Goal: Task Accomplishment & Management: Manage account settings

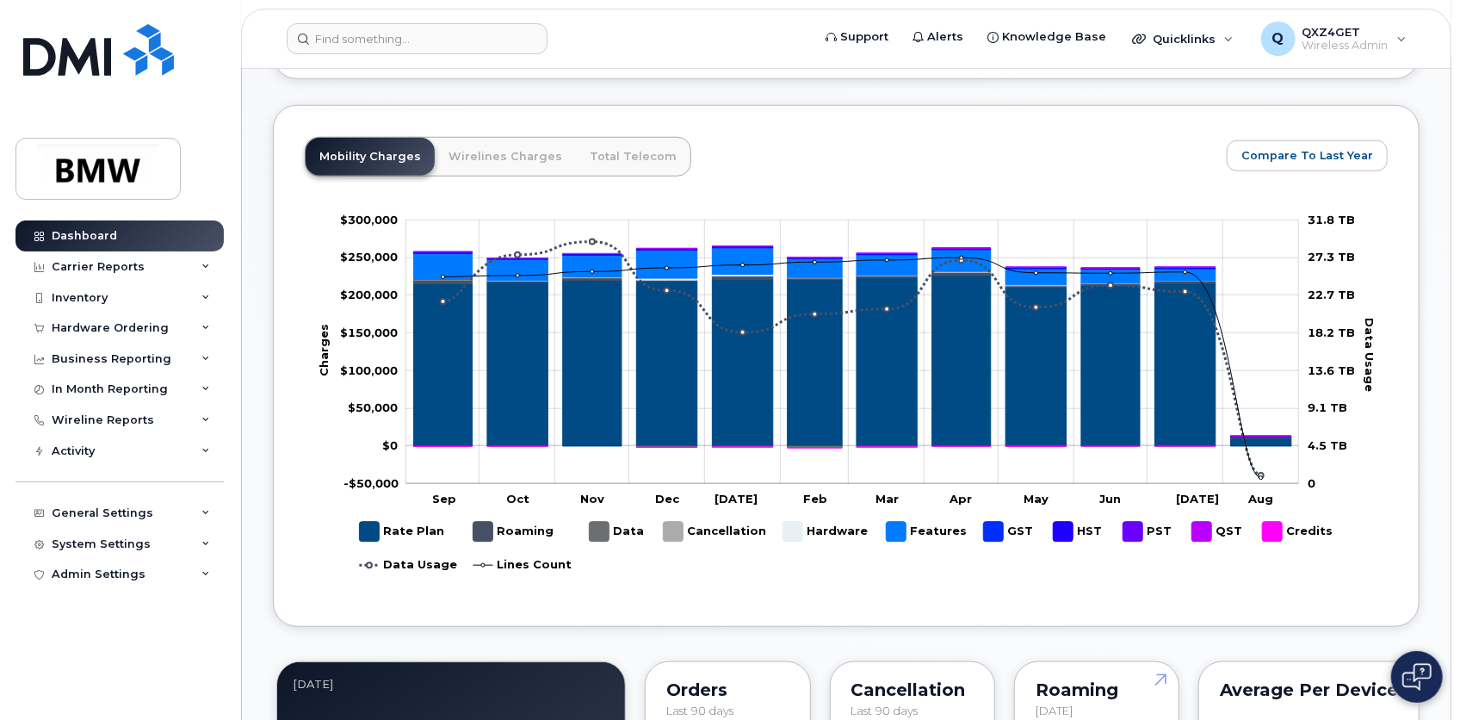
scroll to position [782, 0]
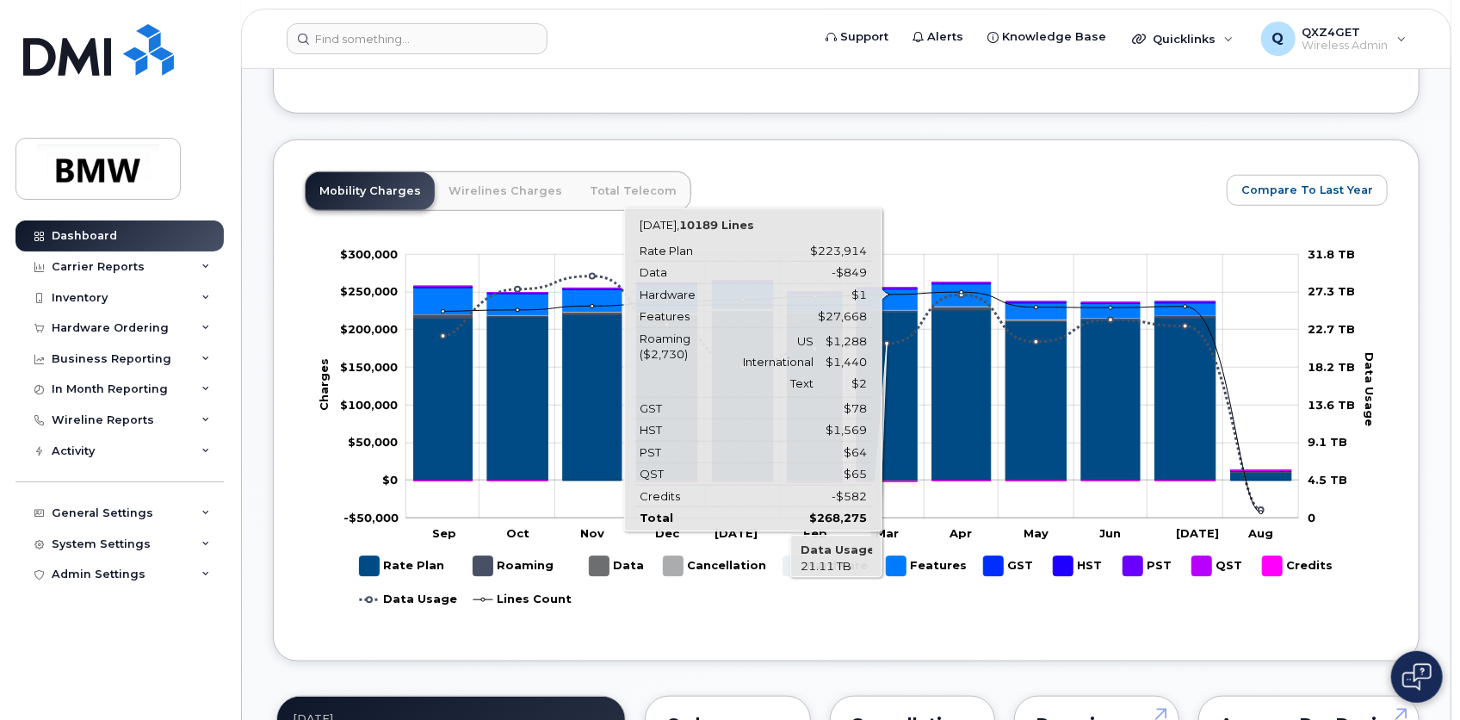
drag, startPoint x: 869, startPoint y: 502, endPoint x: 1316, endPoint y: 508, distance: 447.7
click at [1316, 508] on rect at bounding box center [847, 435] width 1084 height 387
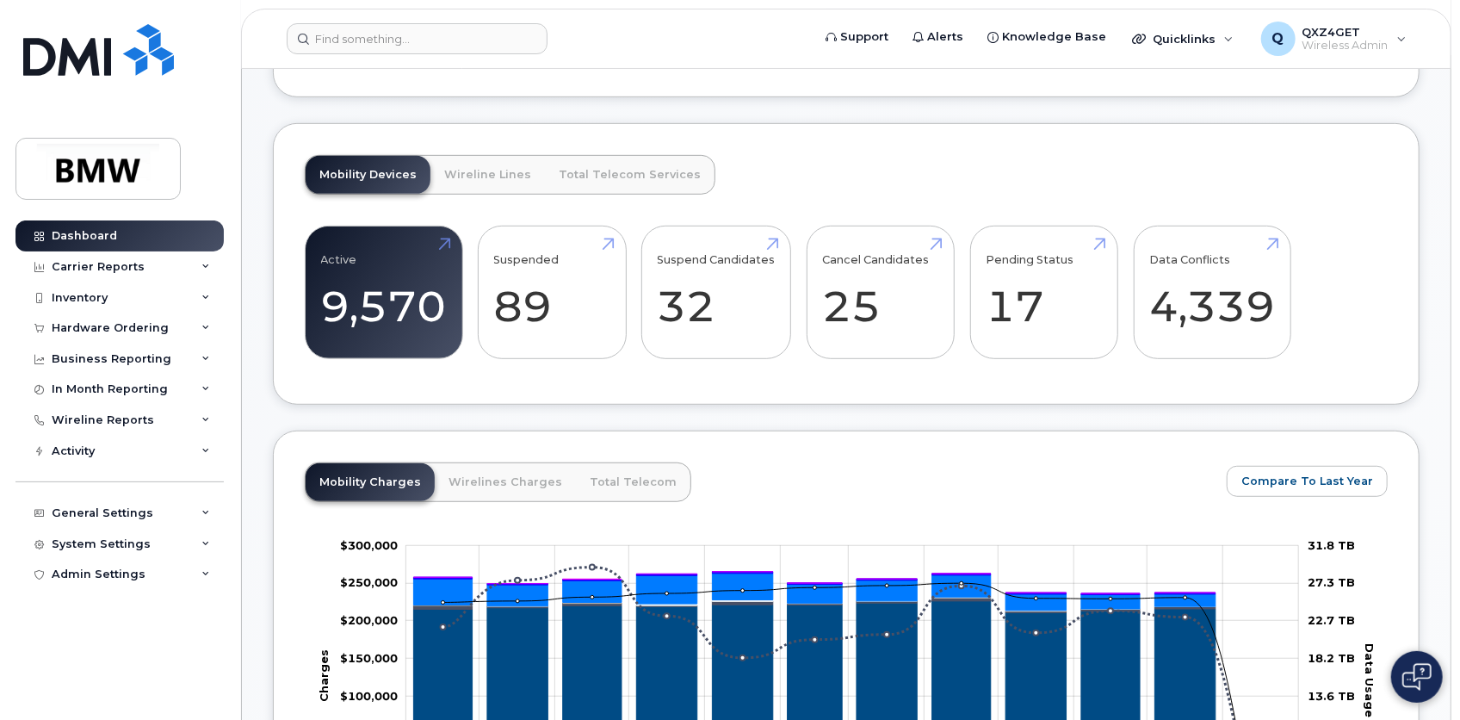
scroll to position [469, 0]
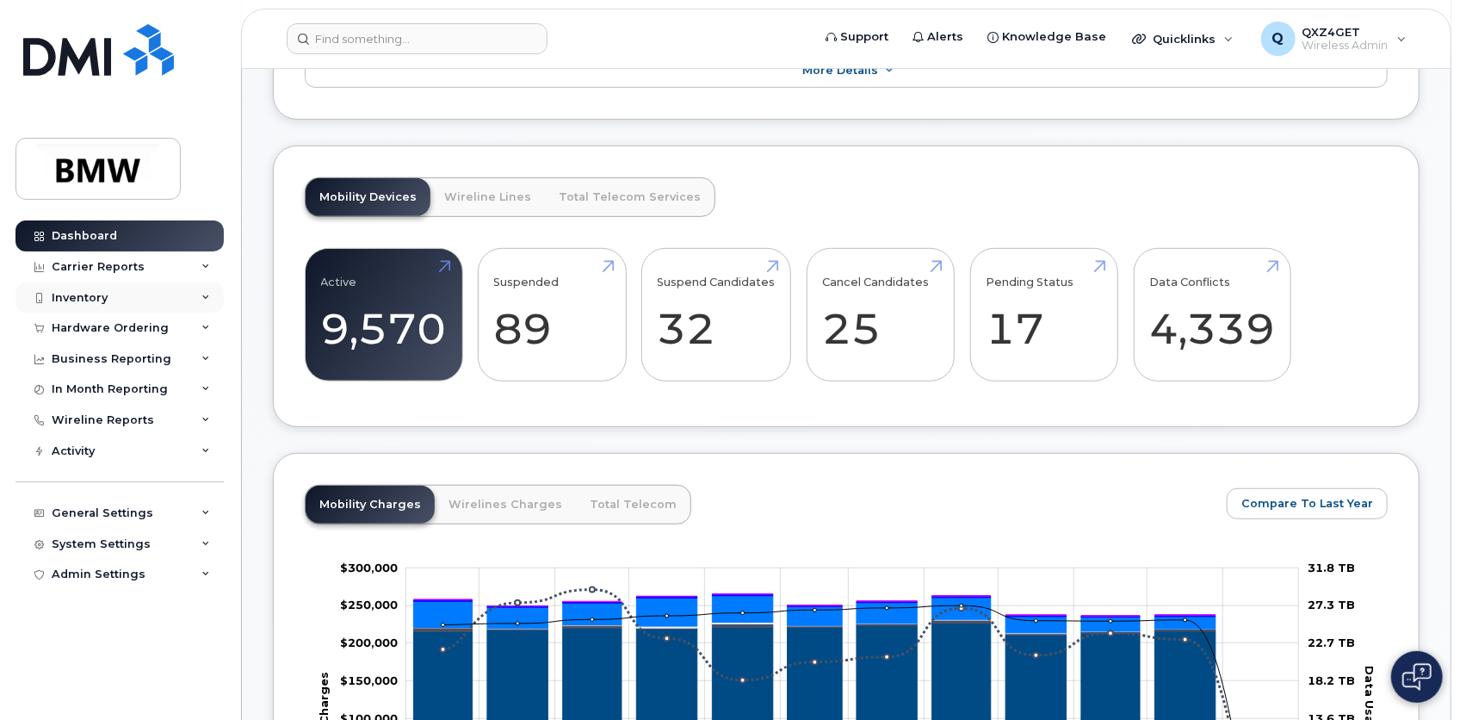
click at [78, 298] on div "Inventory" at bounding box center [80, 298] width 56 height 14
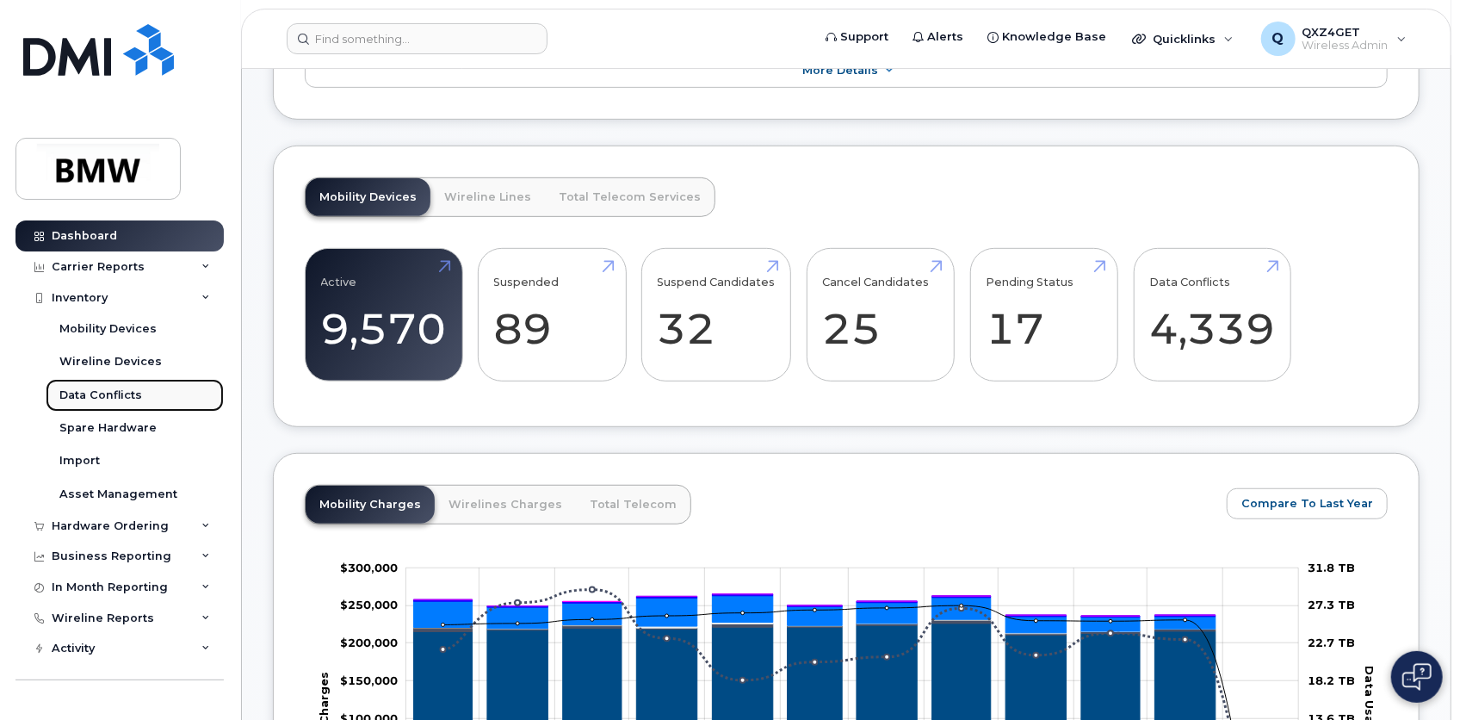
click at [110, 399] on div "Data Conflicts" at bounding box center [100, 394] width 83 height 15
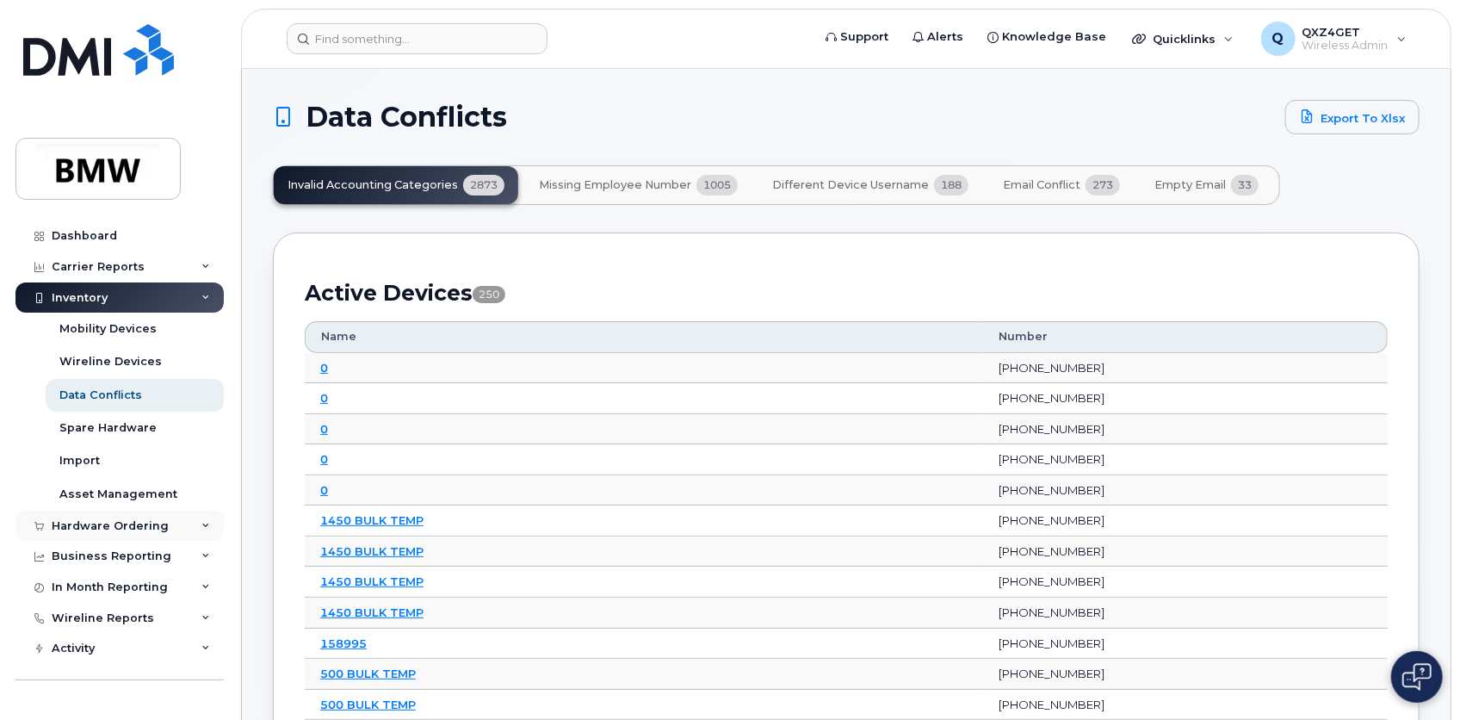
click at [122, 516] on div "Hardware Ordering" at bounding box center [119, 525] width 208 height 31
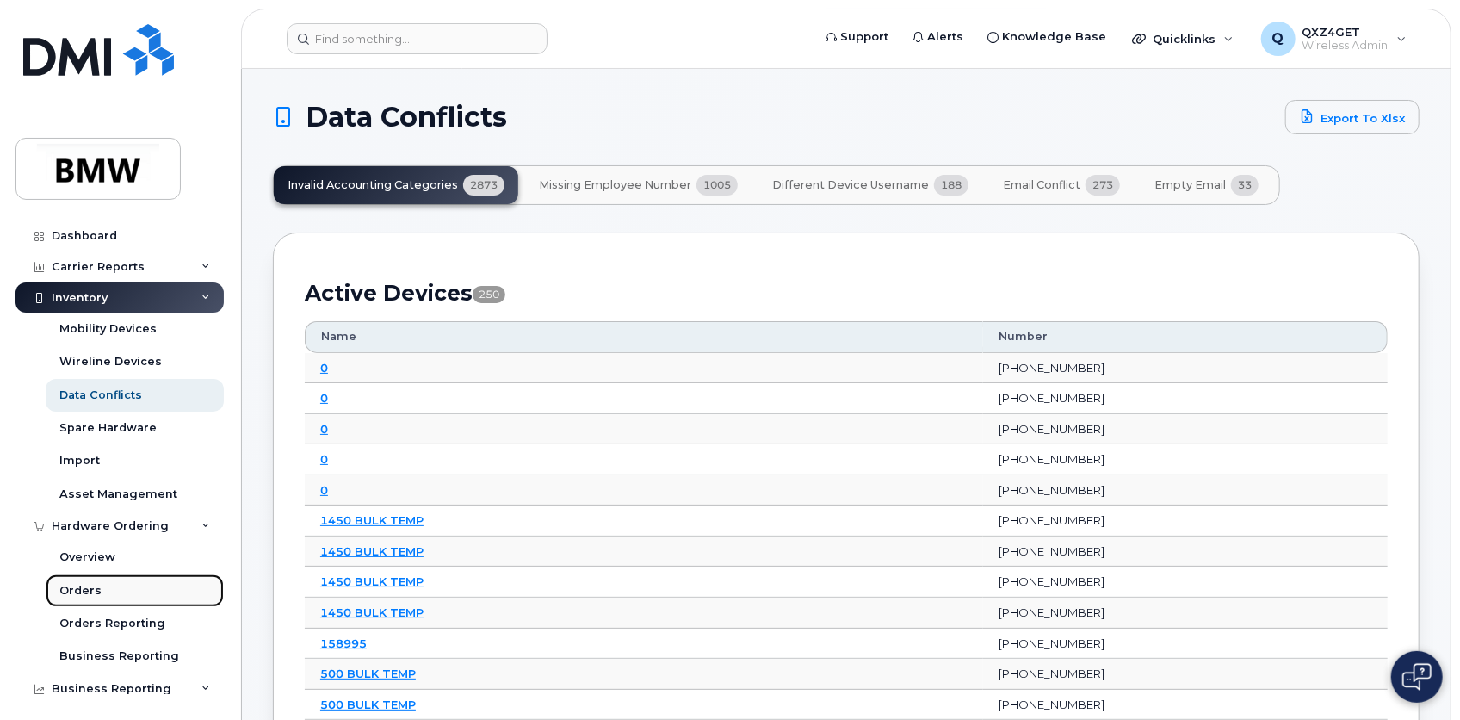
click at [99, 585] on link "Orders" at bounding box center [135, 590] width 178 height 33
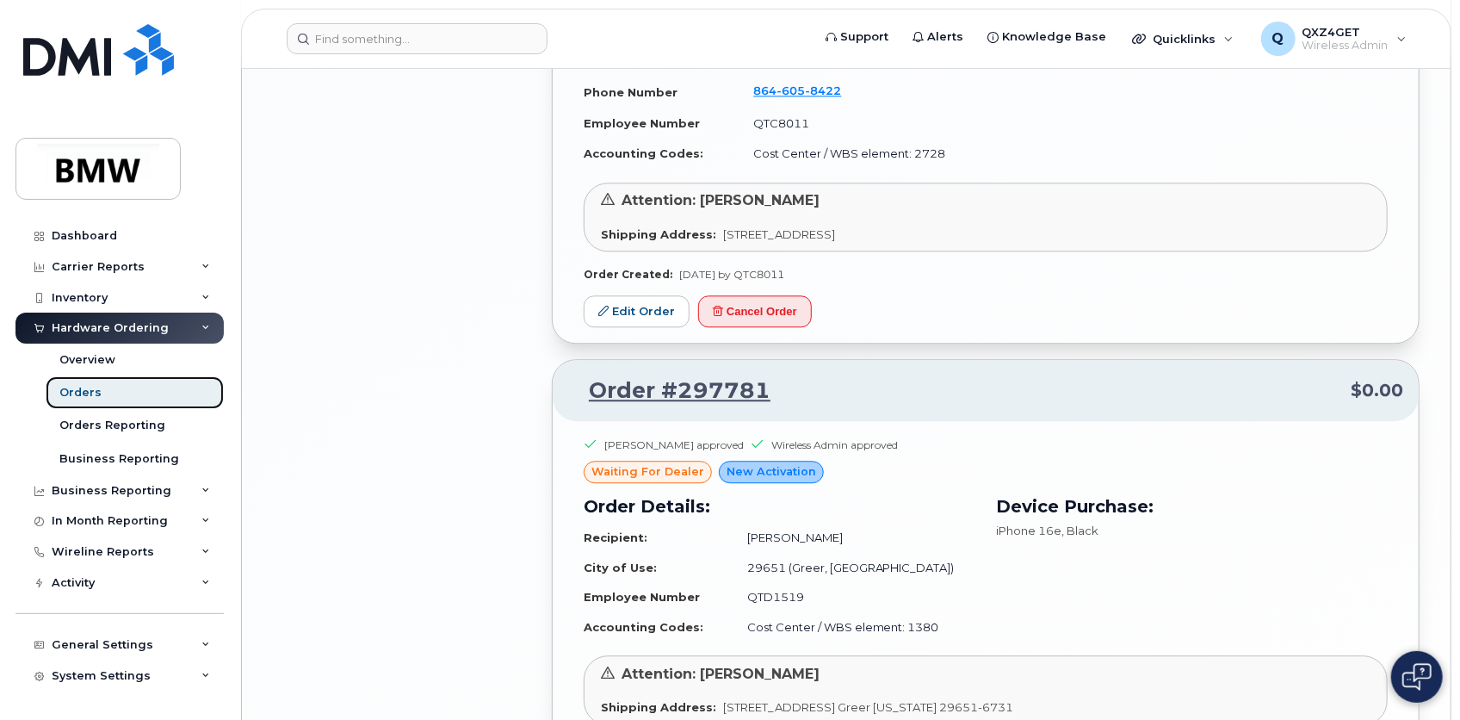
scroll to position [2582, 0]
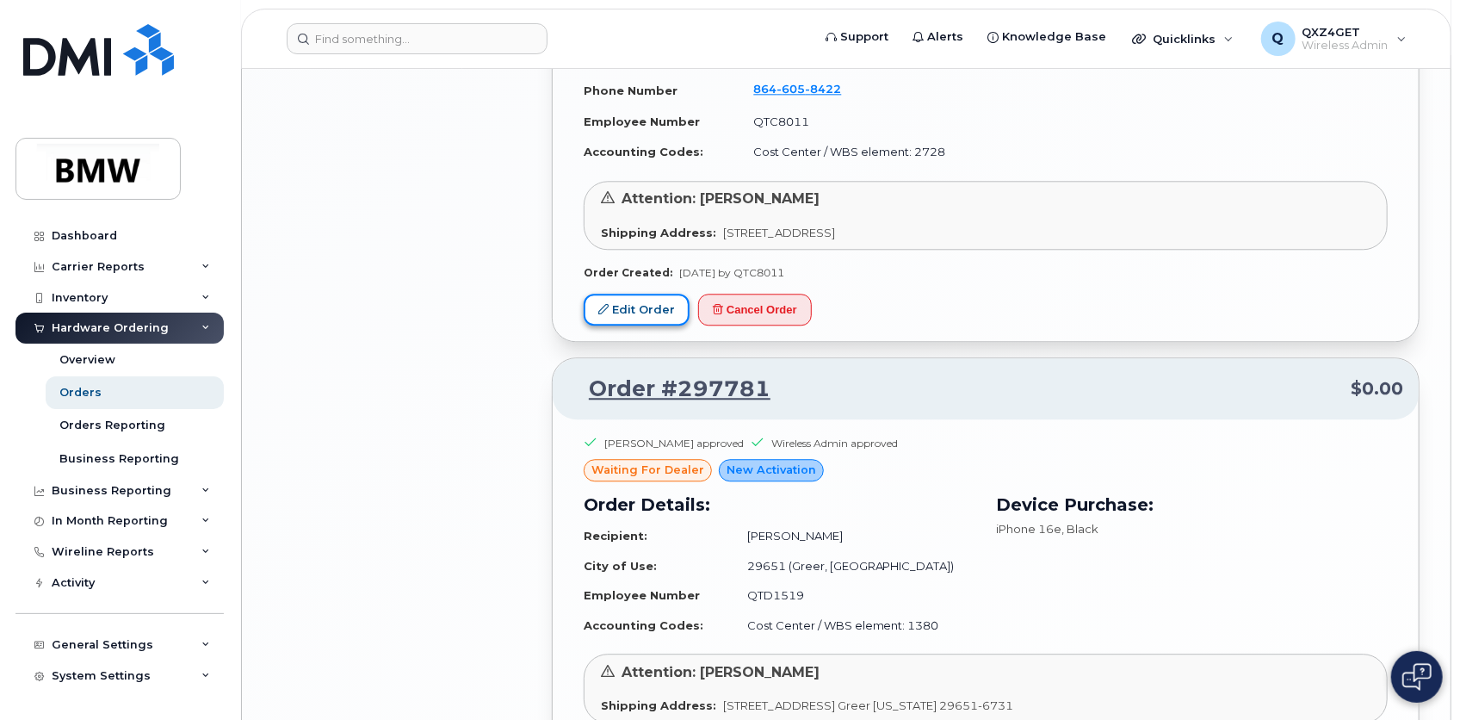
click at [616, 303] on link "Edit Order" at bounding box center [637, 310] width 106 height 32
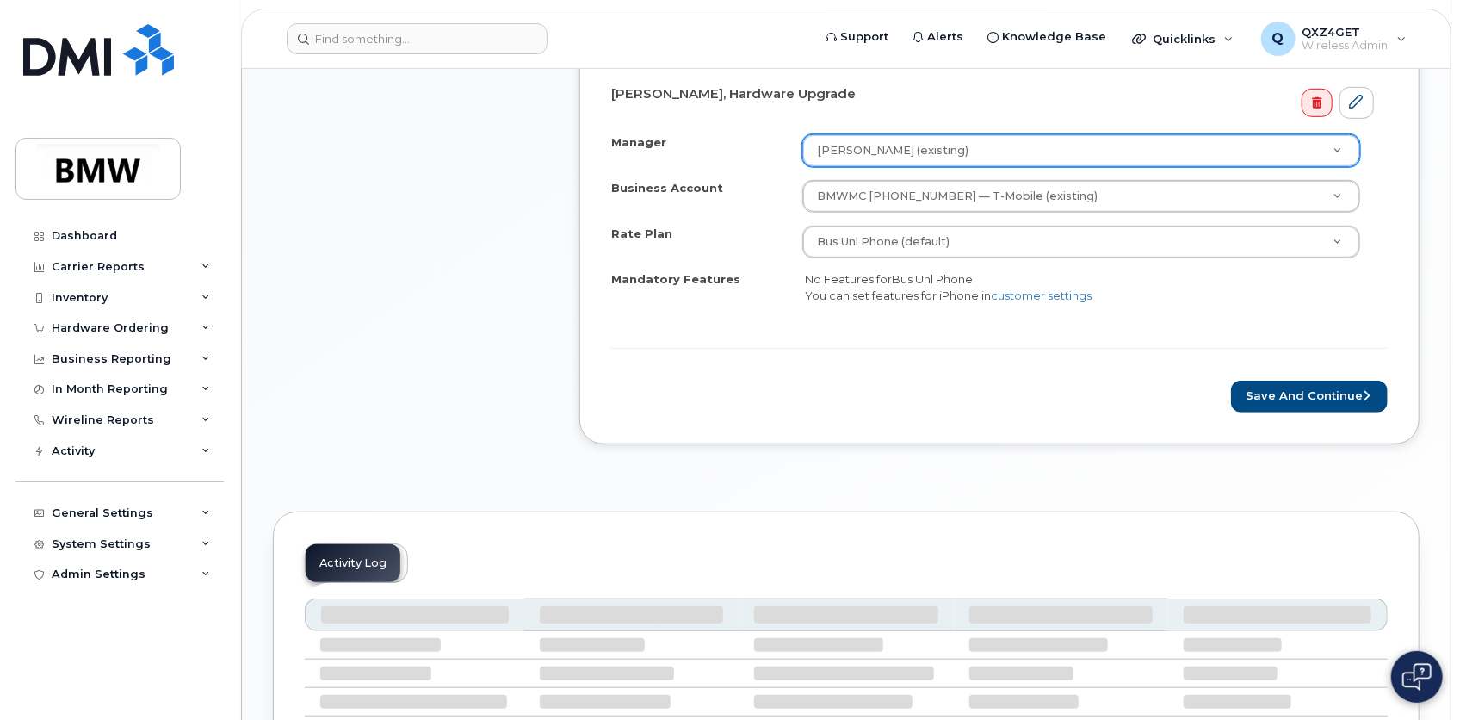
scroll to position [626, 0]
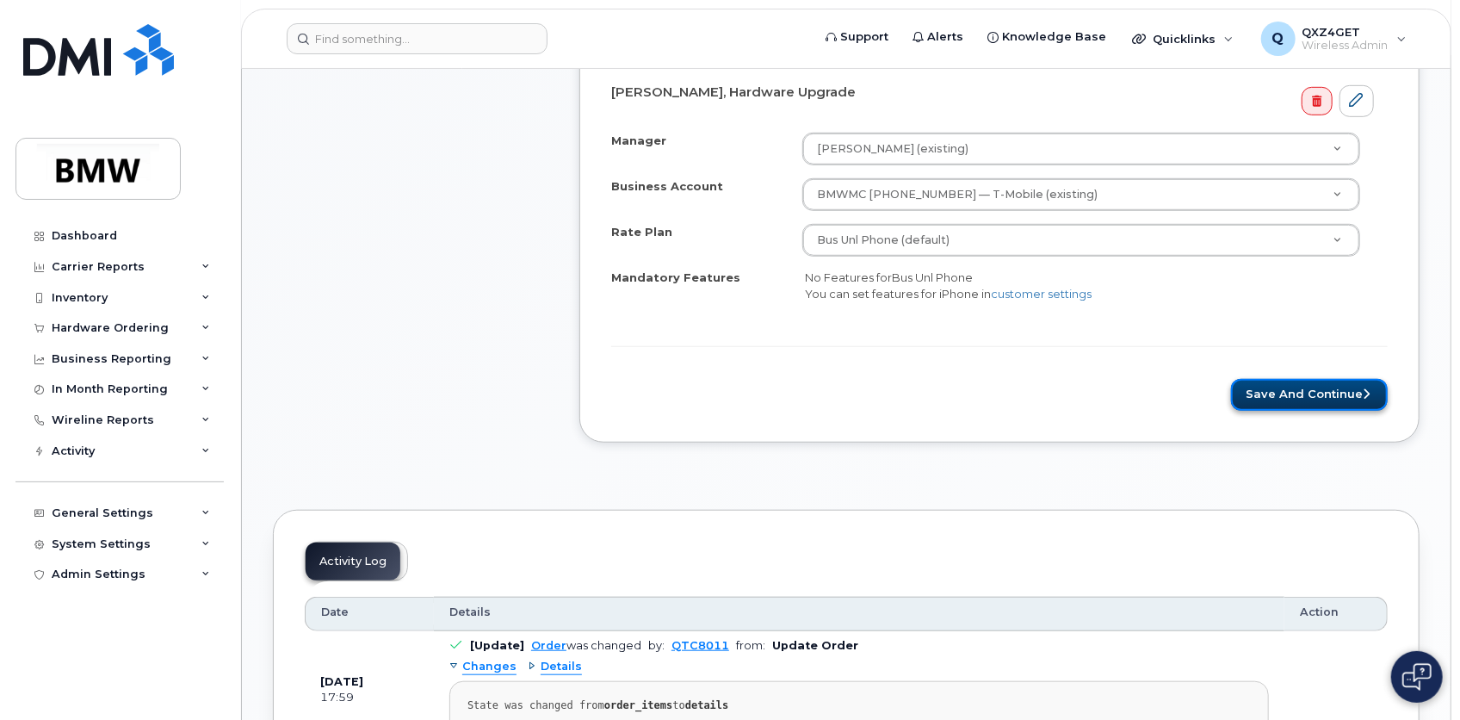
click at [1279, 384] on button "Save and Continue" at bounding box center [1309, 395] width 157 height 32
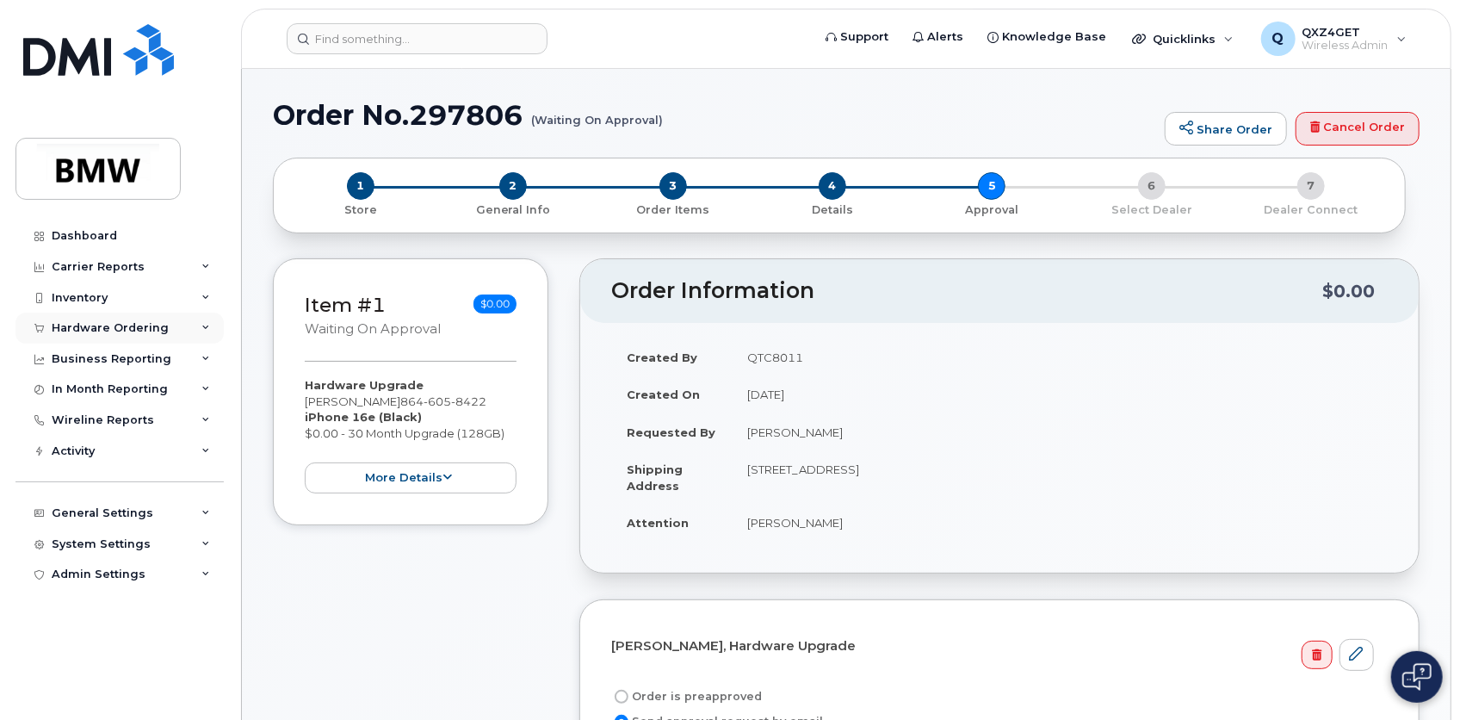
click at [130, 322] on div "Hardware Ordering" at bounding box center [110, 328] width 117 height 14
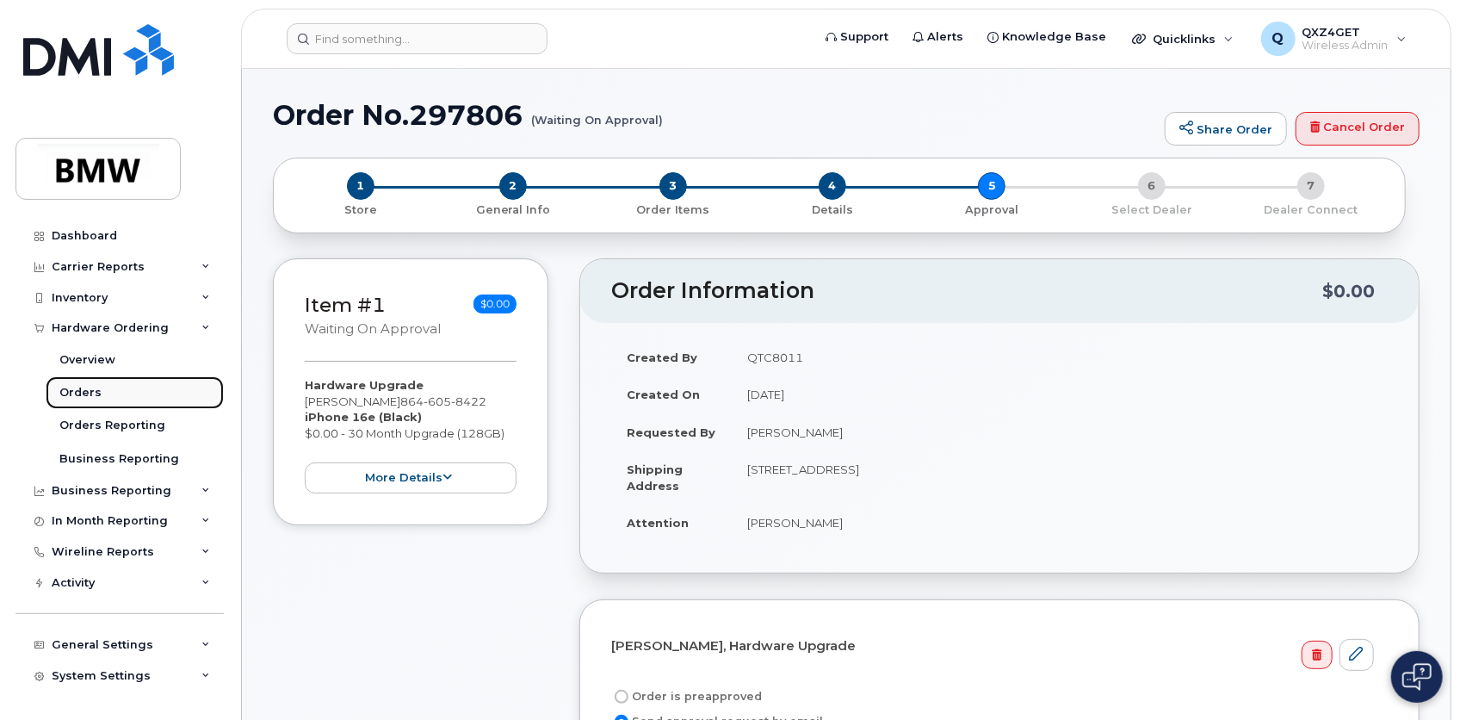
click at [92, 393] on div "Orders" at bounding box center [80, 392] width 42 height 15
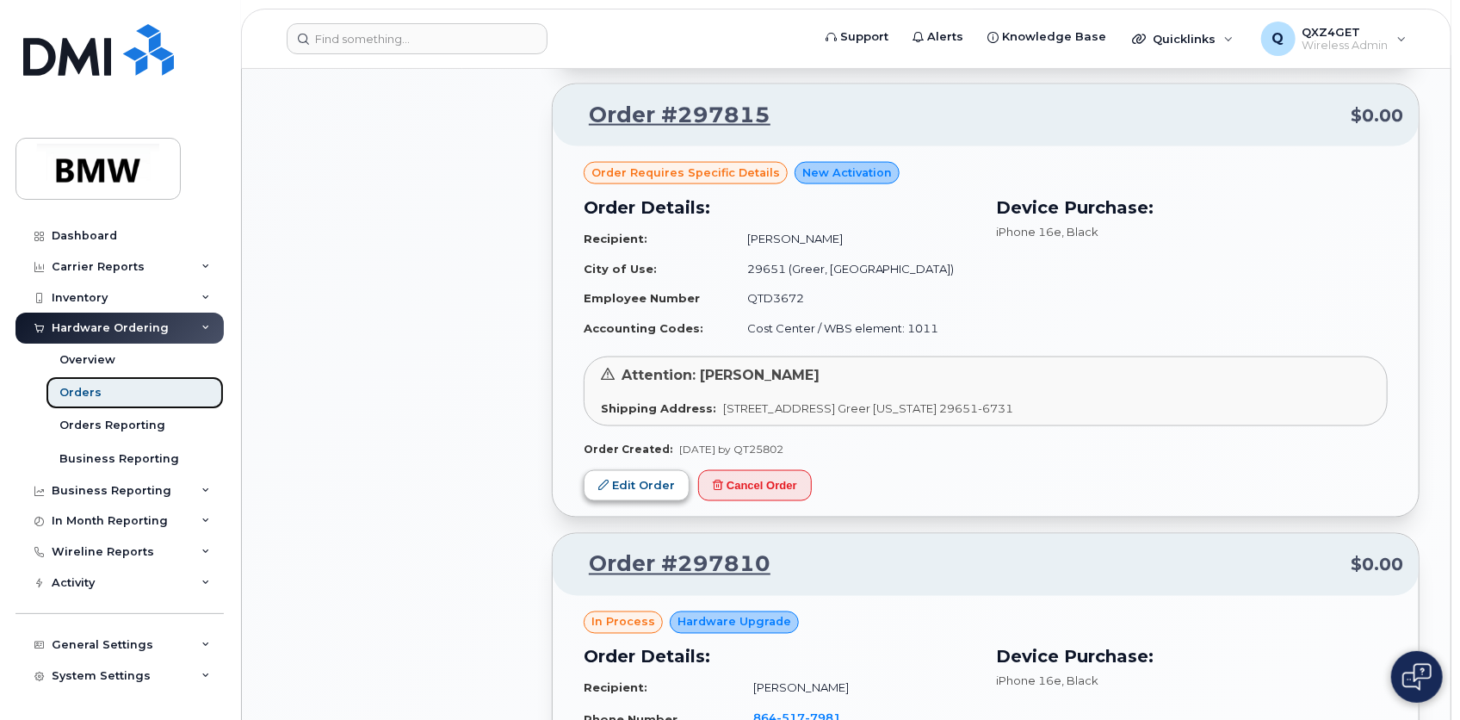
scroll to position [1487, 0]
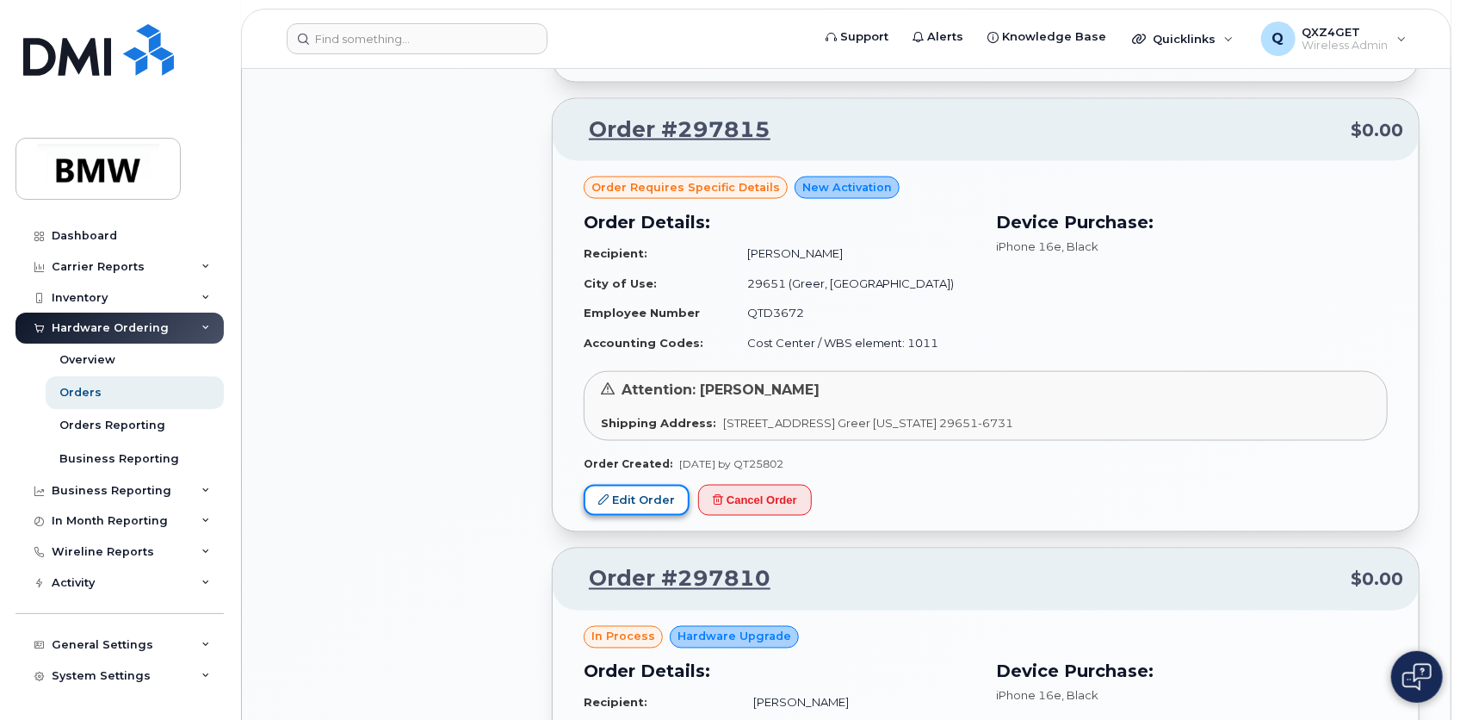
click at [645, 499] on link "Edit Order" at bounding box center [637, 501] width 106 height 32
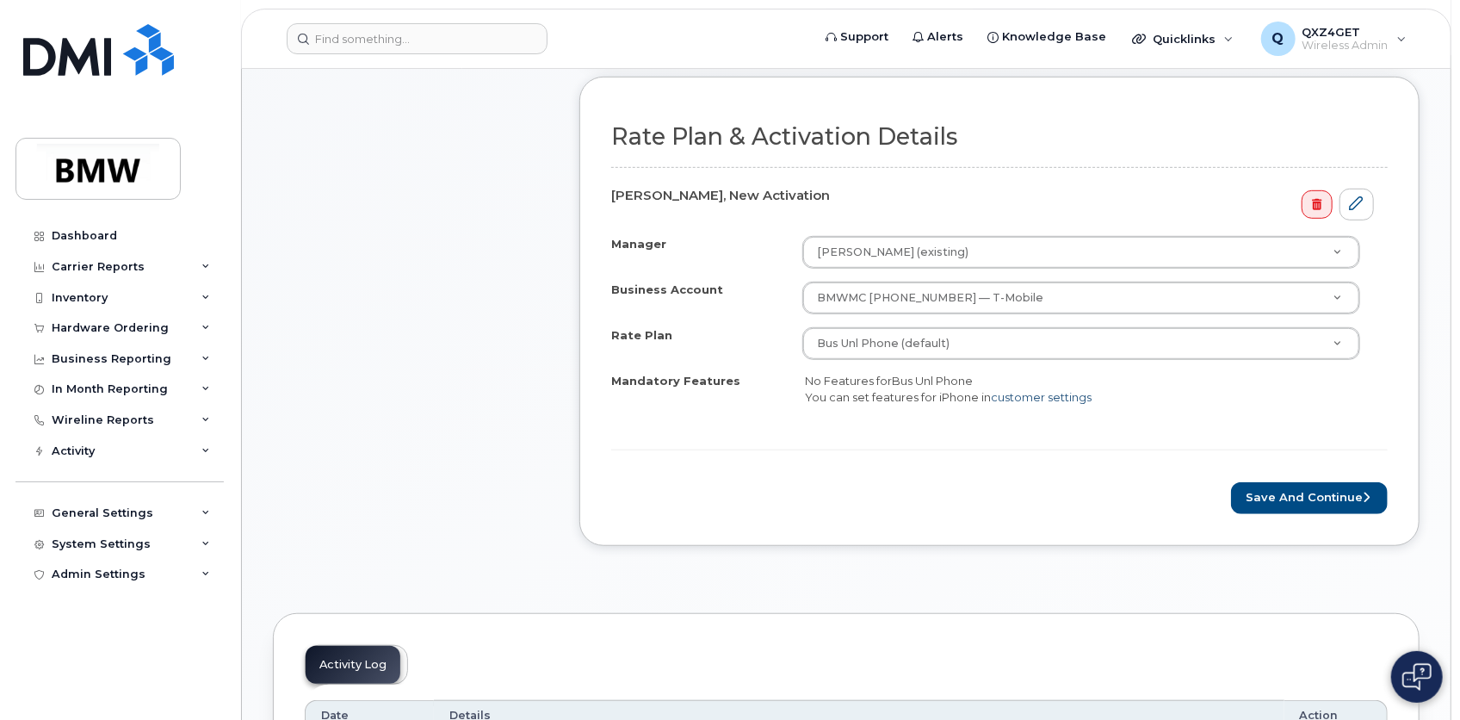
scroll to position [547, 0]
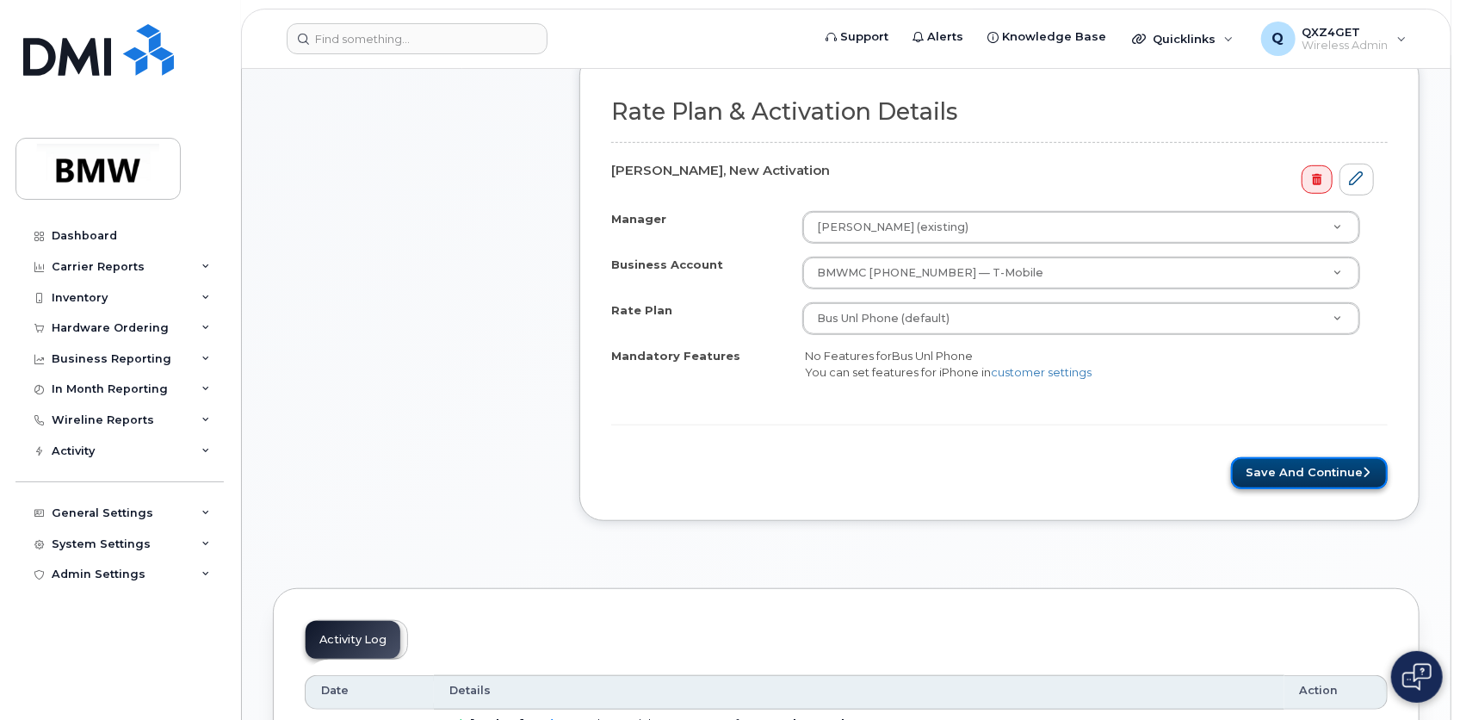
click at [1326, 464] on button "Save and Continue" at bounding box center [1309, 473] width 157 height 32
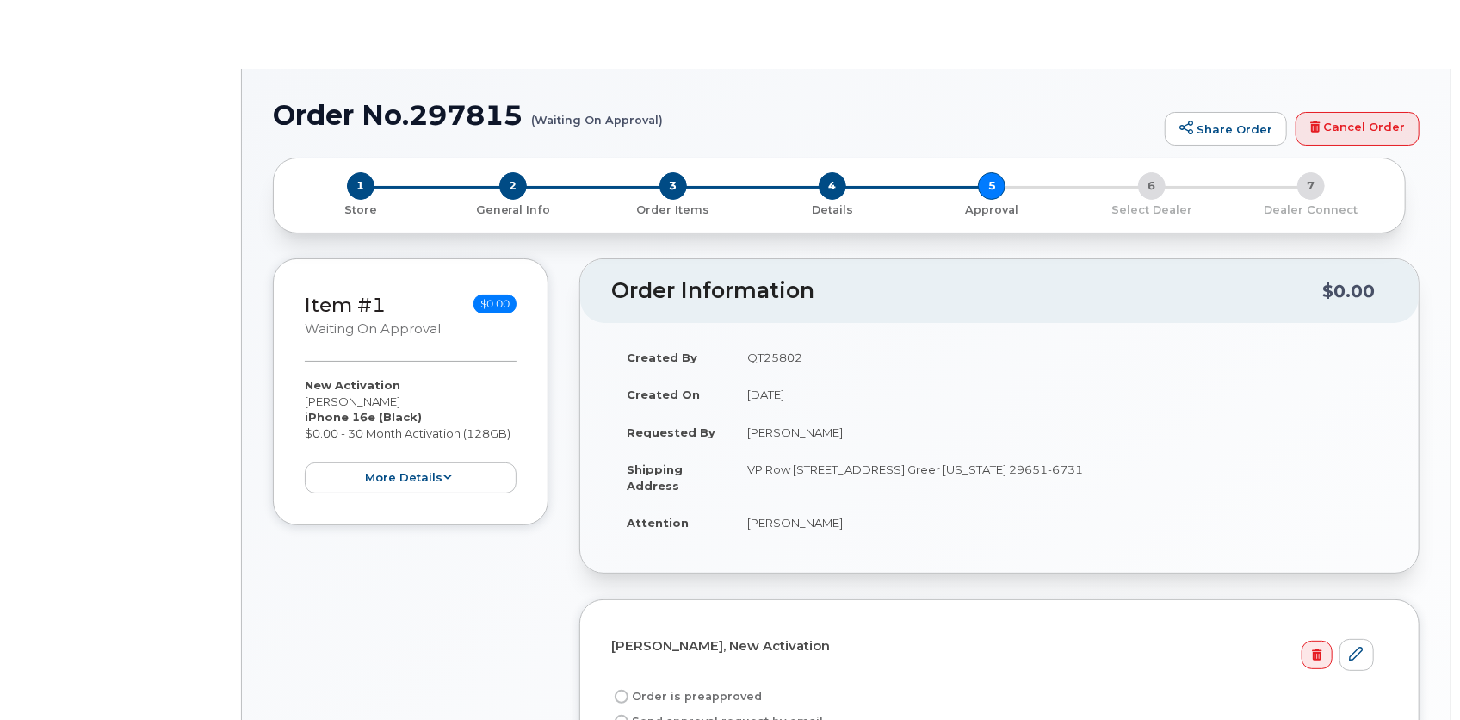
radio input "true"
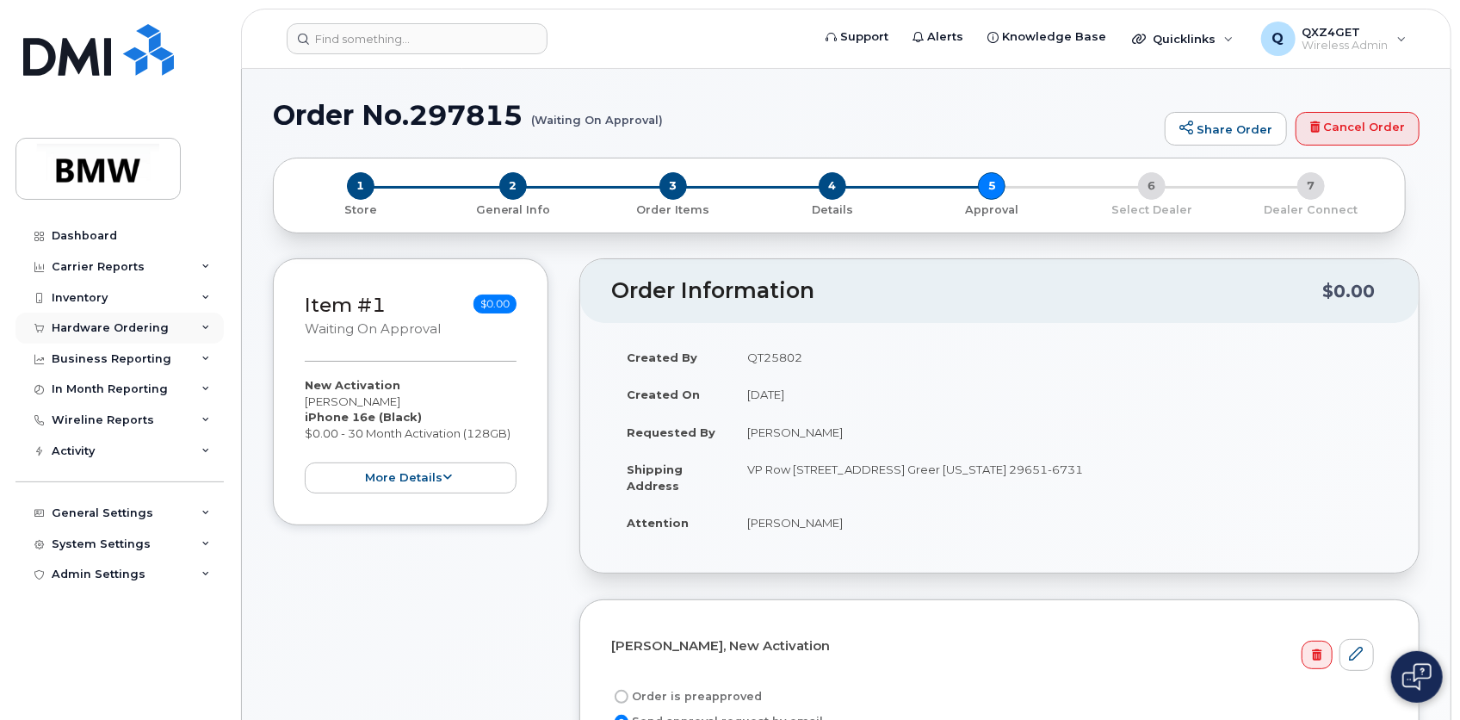
click at [114, 331] on div "Hardware Ordering" at bounding box center [110, 328] width 117 height 14
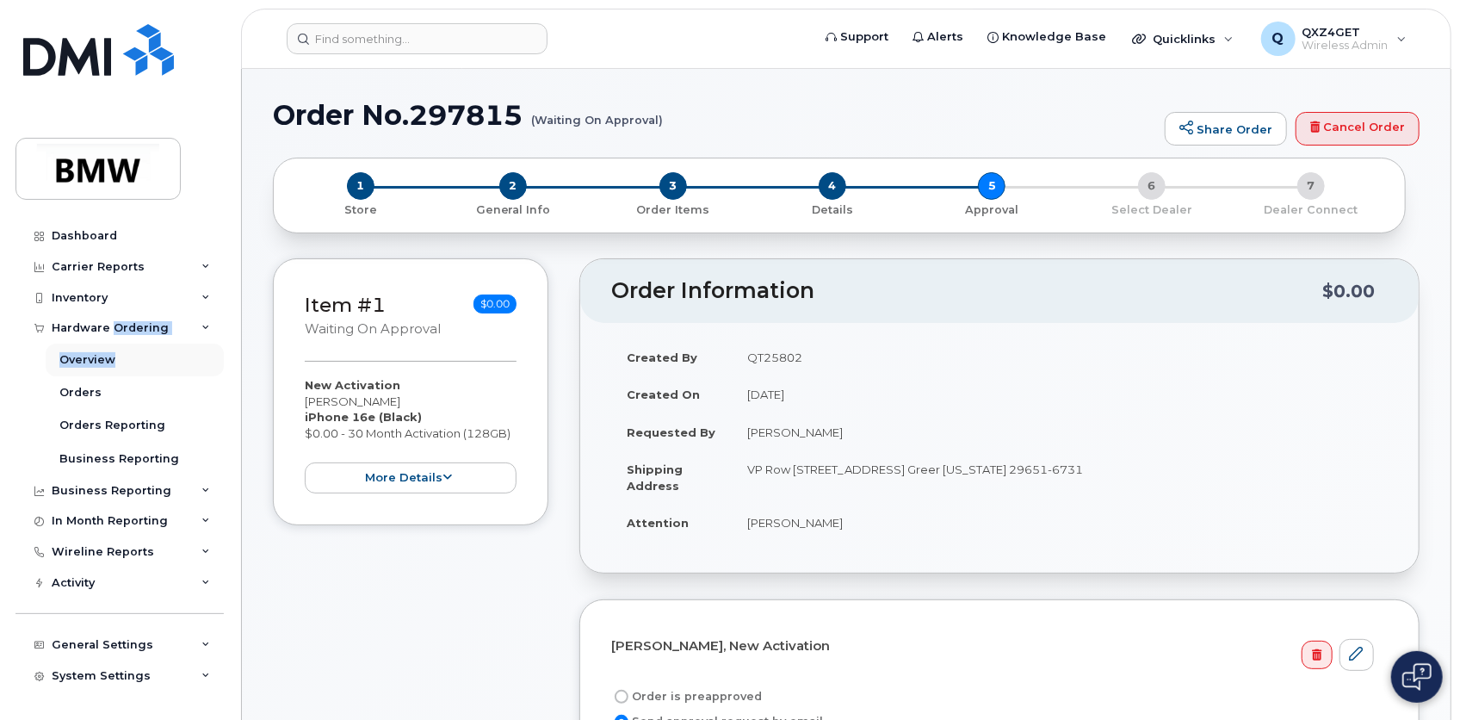
click at [108, 347] on div "Hardware Ordering Overview Orders Orders Reporting Business Reporting" at bounding box center [121, 393] width 213 height 163
click at [104, 390] on link "Orders" at bounding box center [135, 392] width 178 height 33
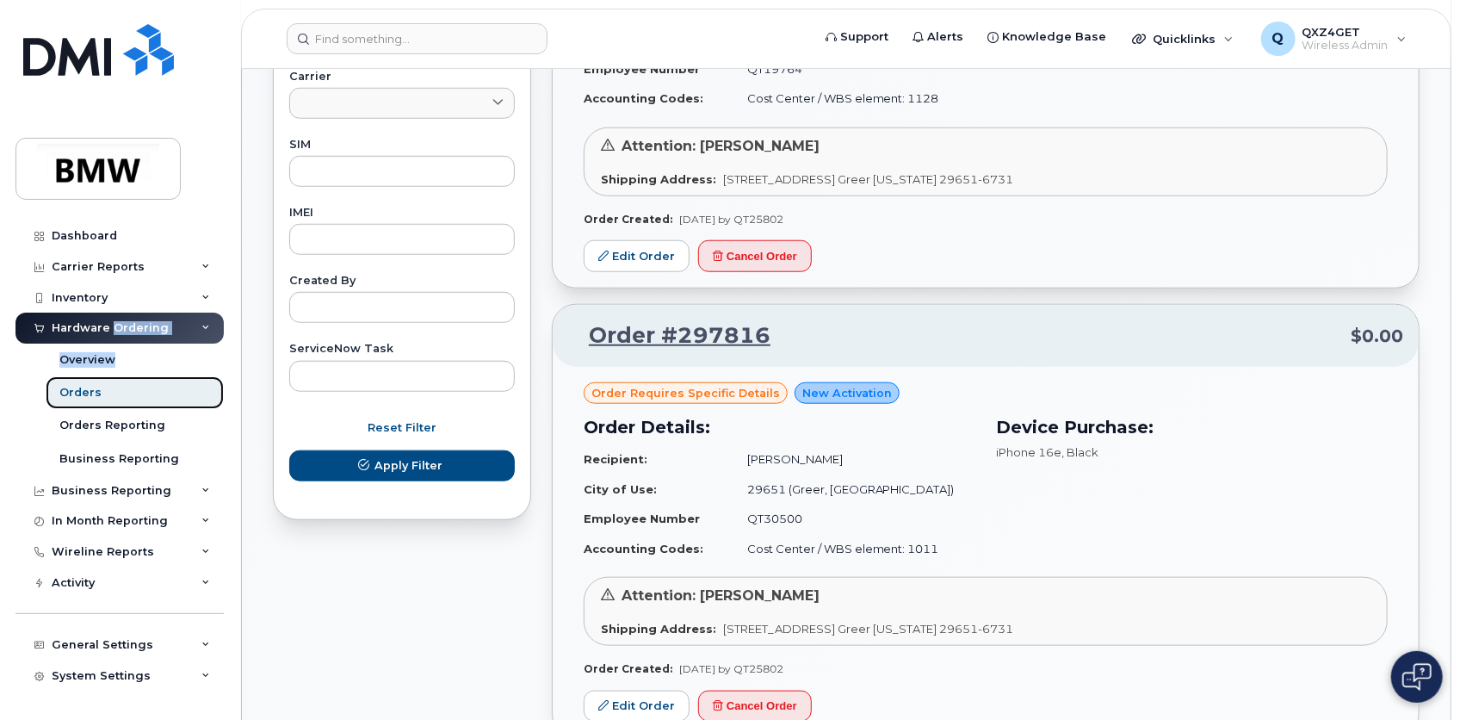
scroll to position [1095, 0]
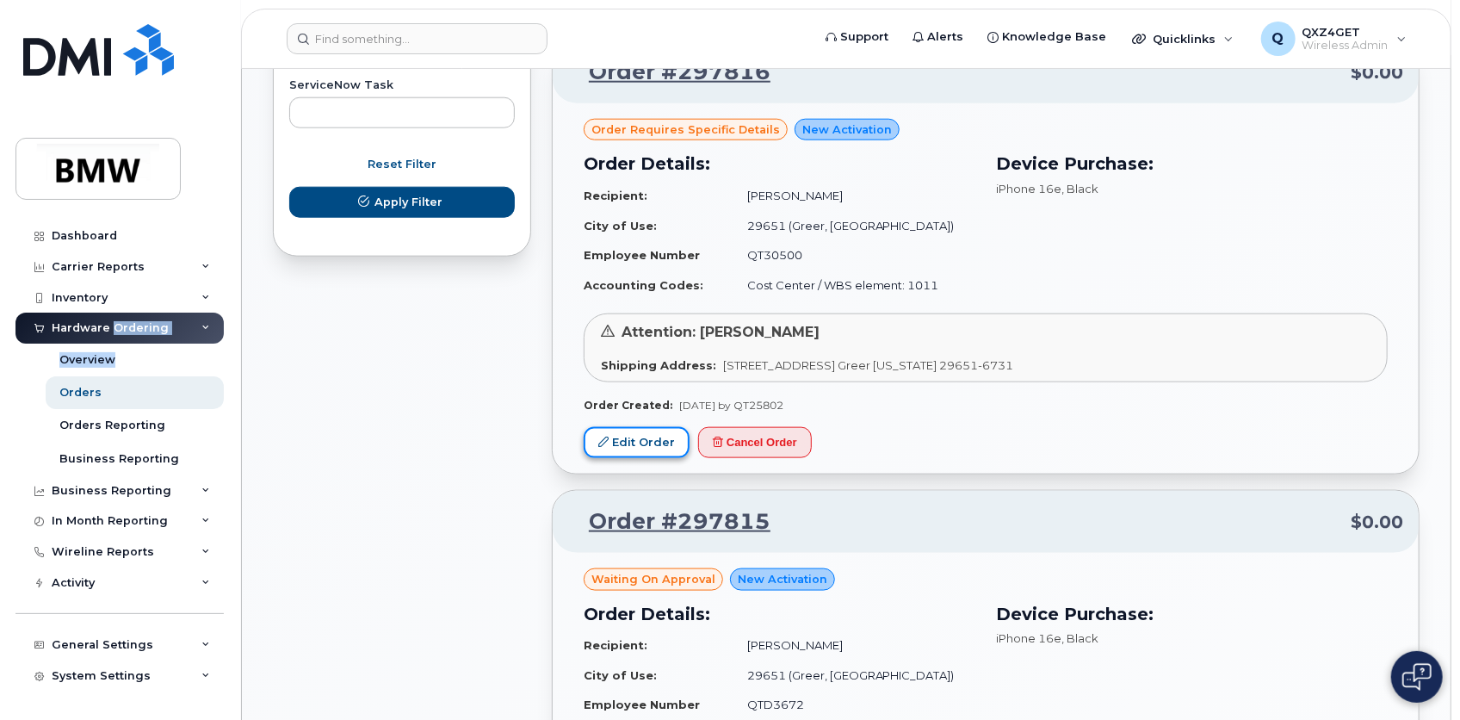
click at [651, 441] on link "Edit Order" at bounding box center [637, 443] width 106 height 32
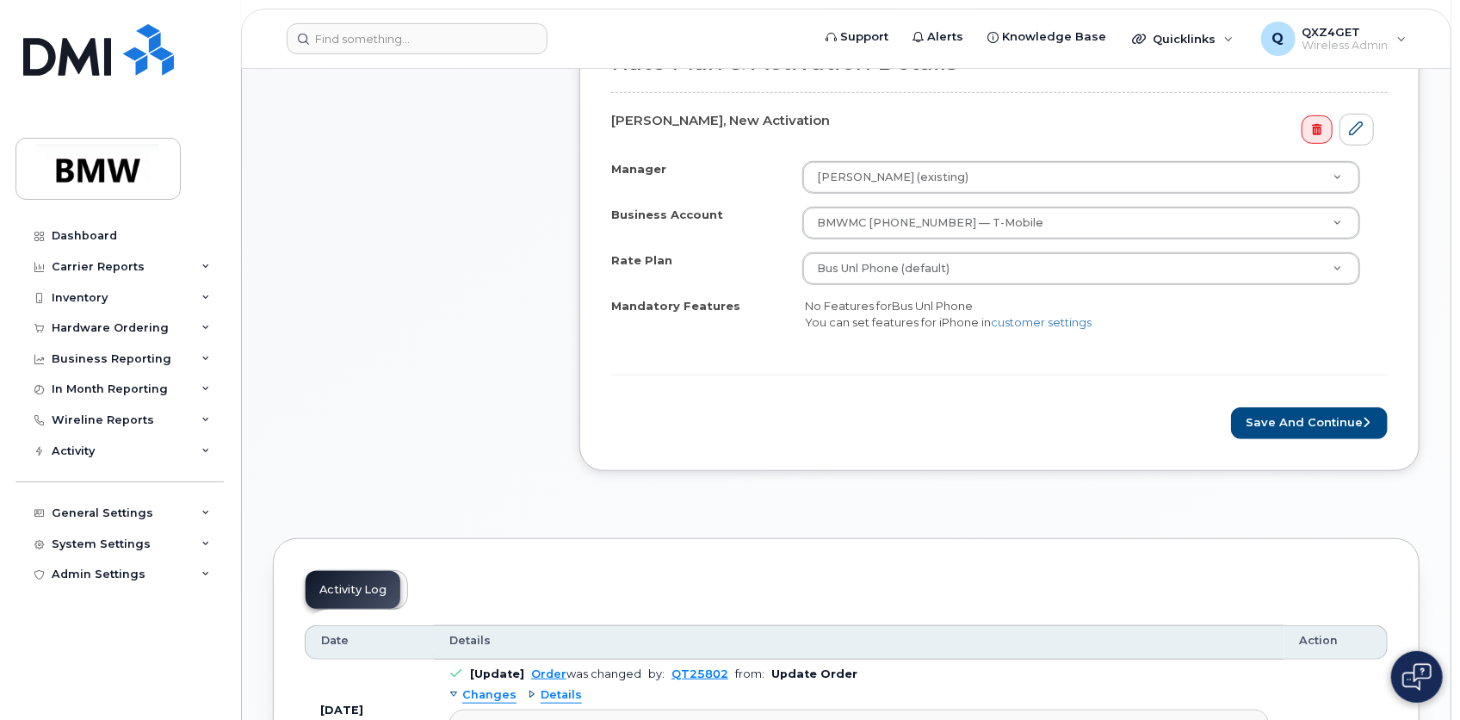
scroll to position [626, 0]
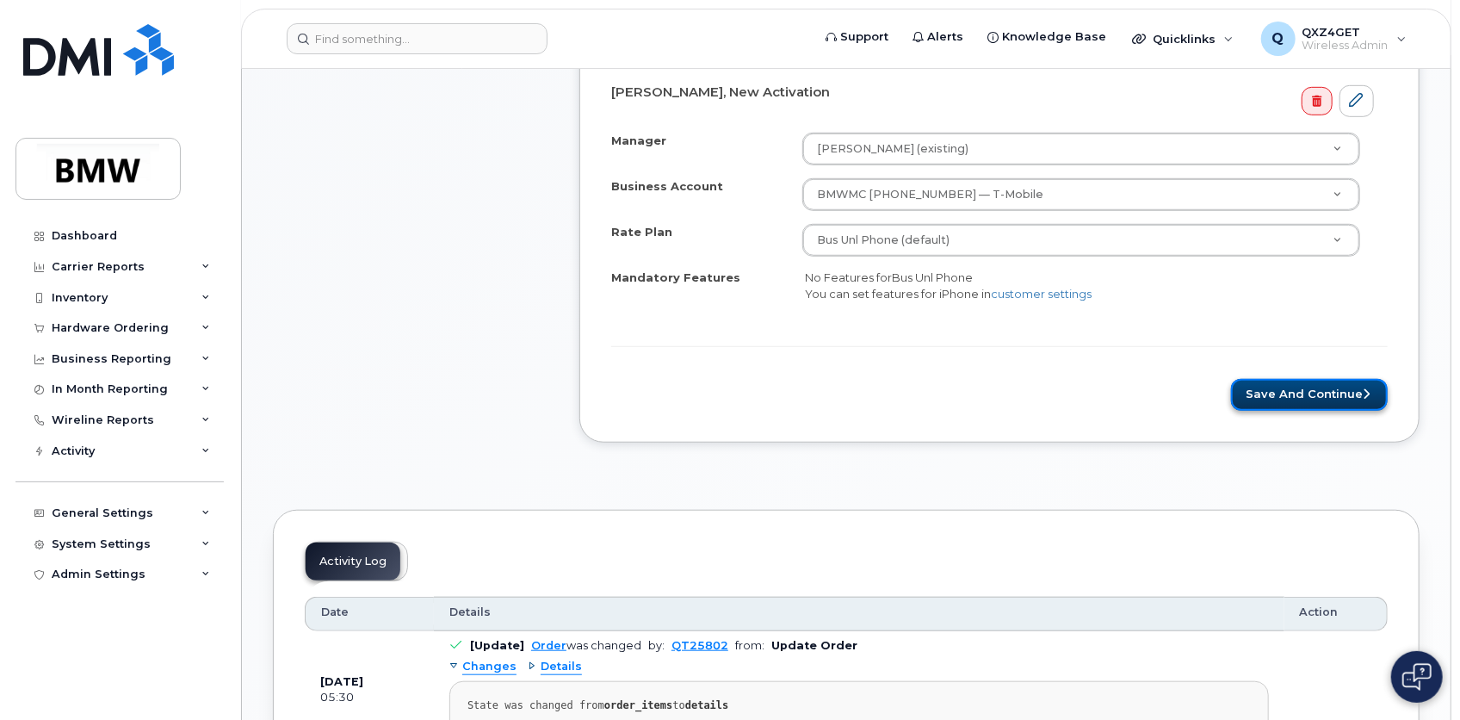
click at [1294, 392] on button "Save and Continue" at bounding box center [1309, 395] width 157 height 32
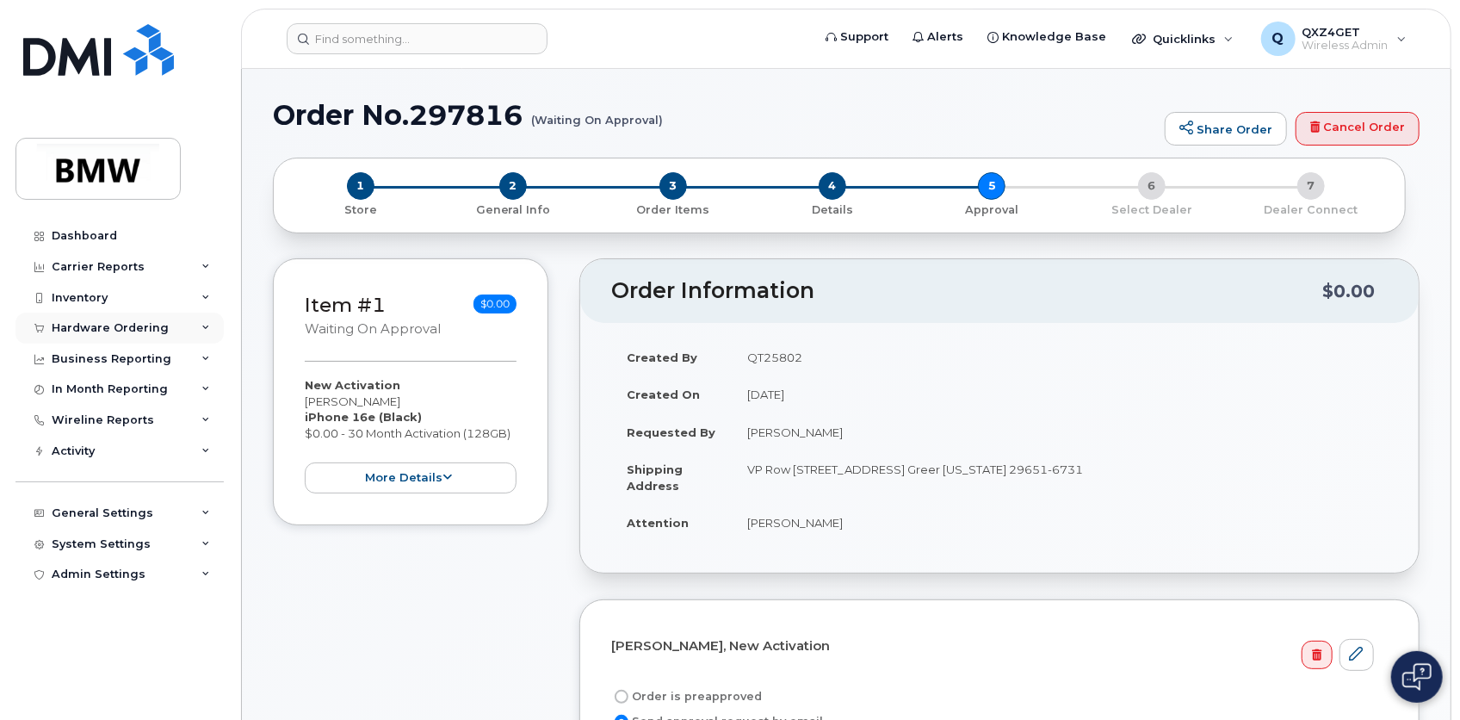
click at [136, 327] on div "Hardware Ordering" at bounding box center [110, 328] width 117 height 14
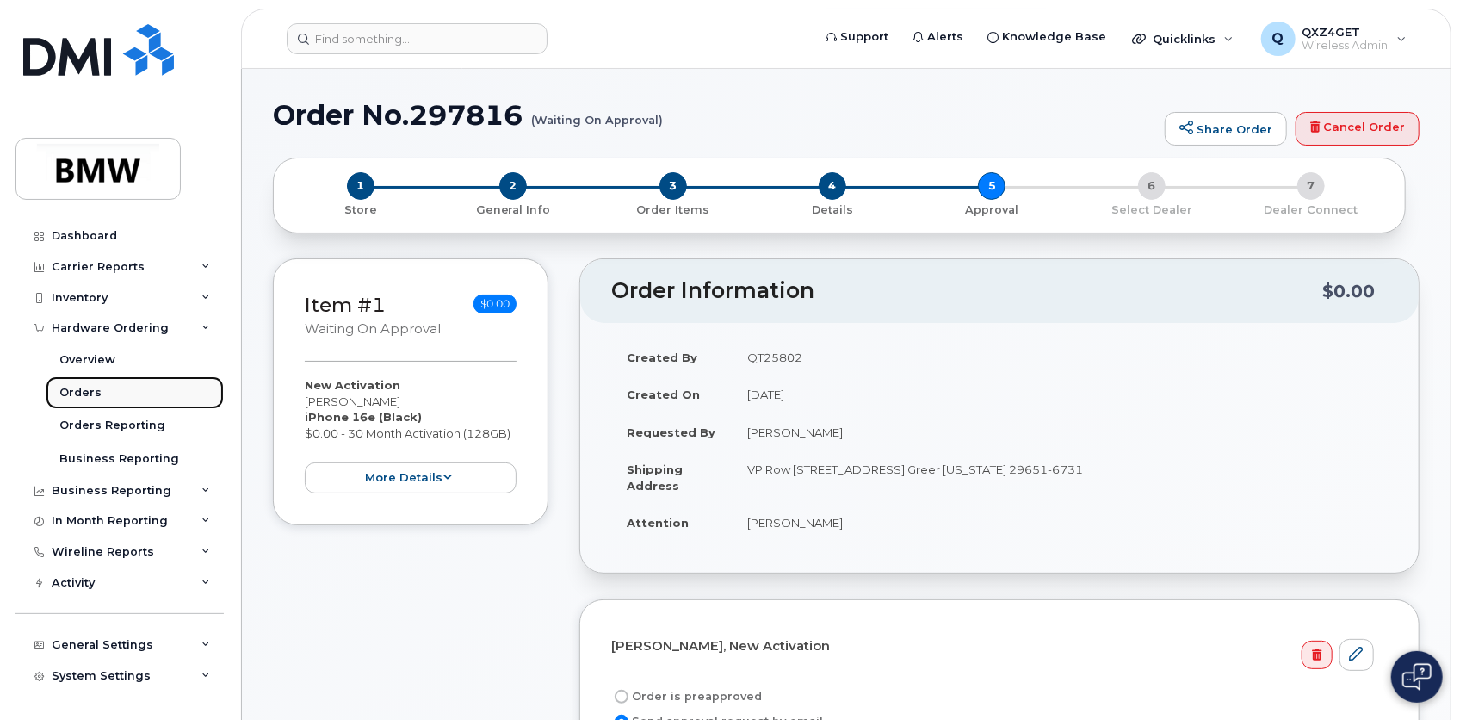
click at [91, 387] on div "Orders" at bounding box center [80, 392] width 42 height 15
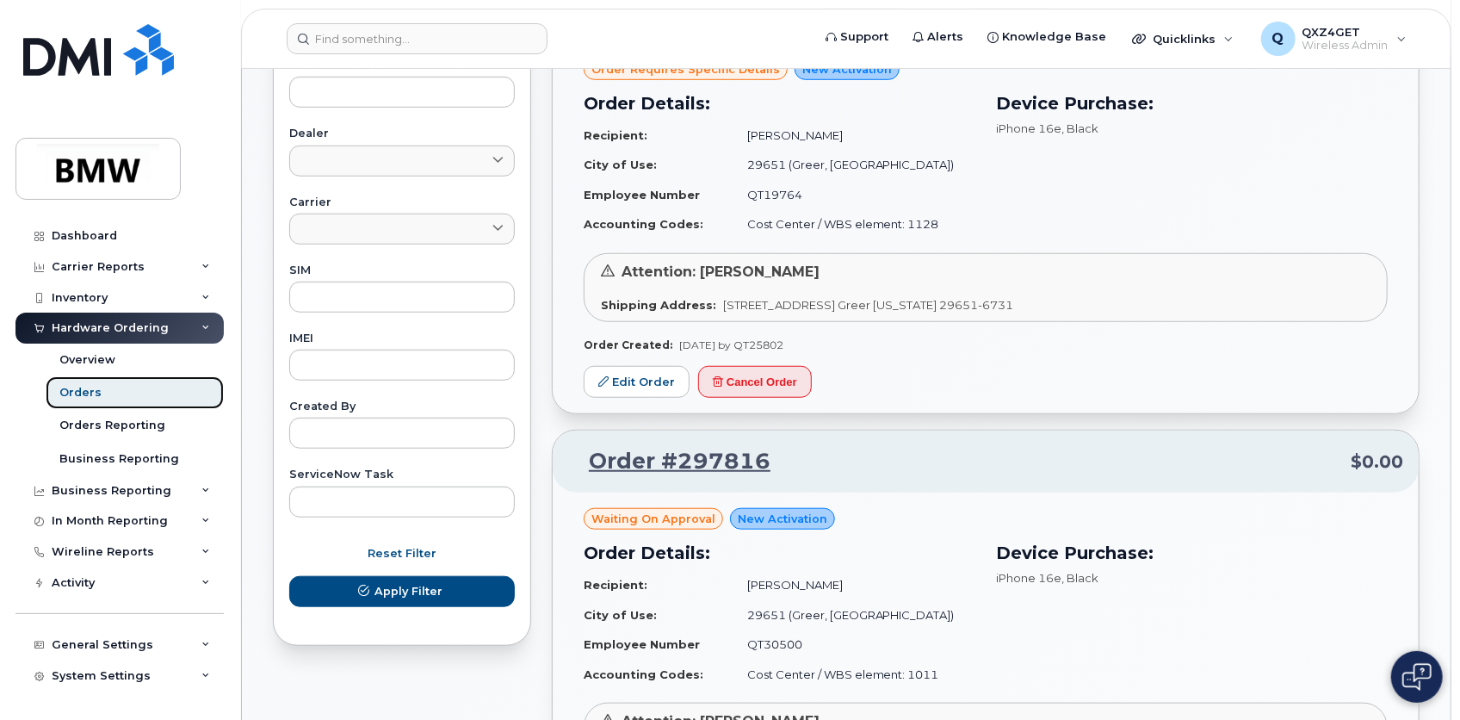
scroll to position [704, 0]
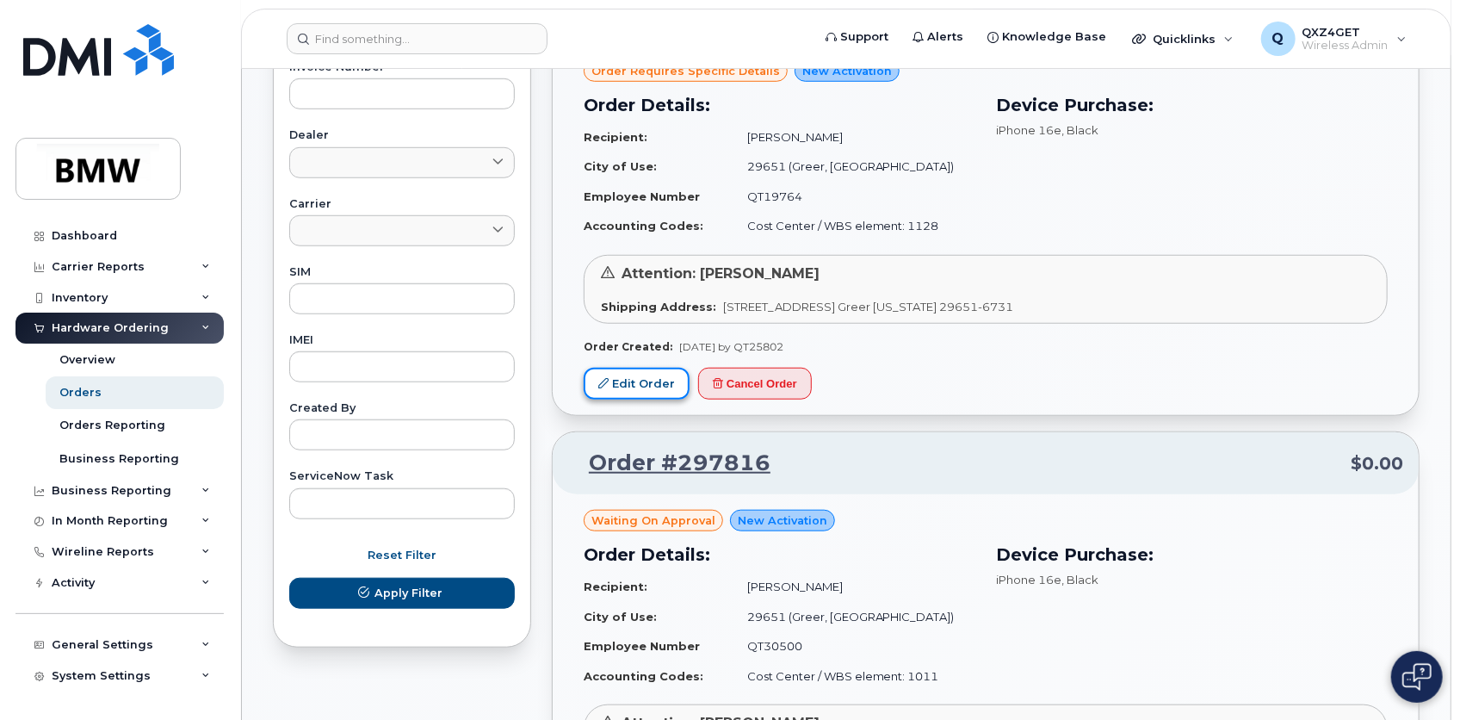
click at [651, 385] on link "Edit Order" at bounding box center [637, 384] width 106 height 32
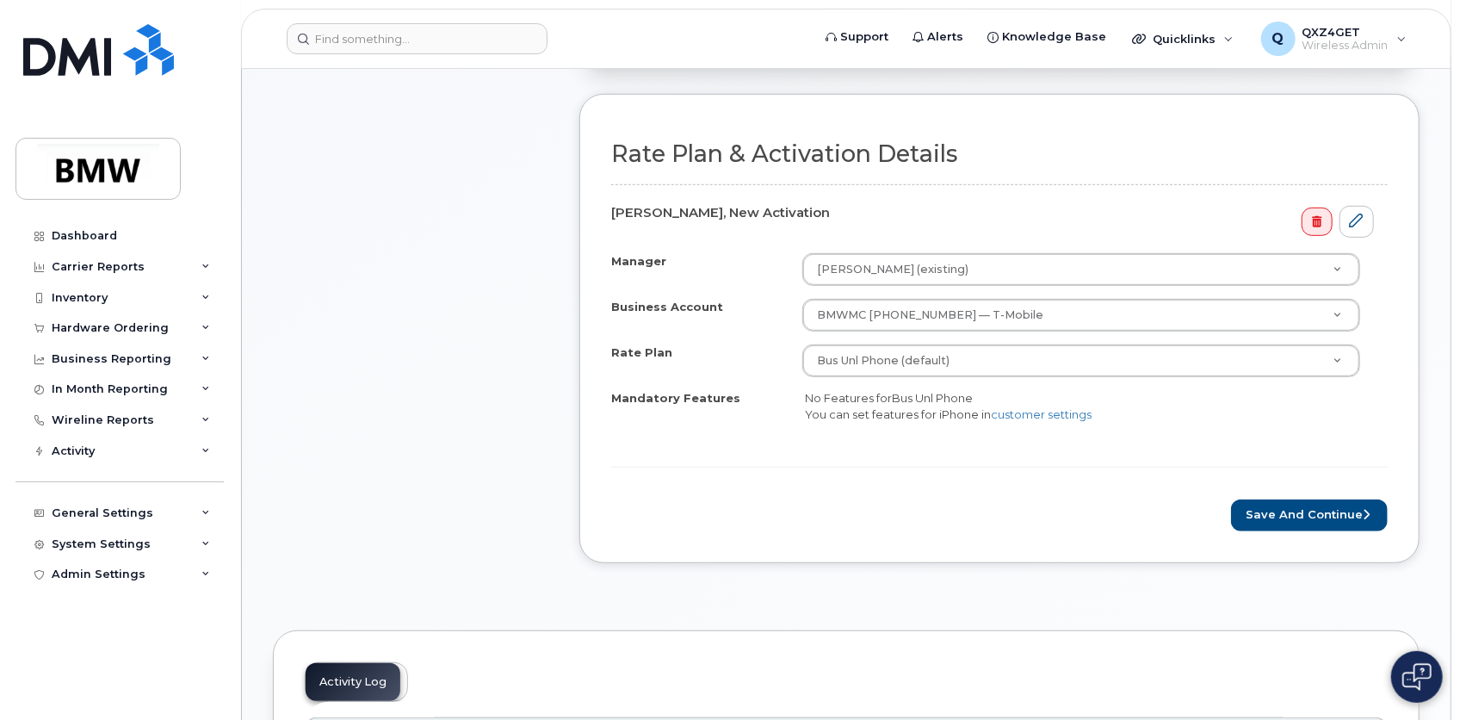
scroll to position [626, 0]
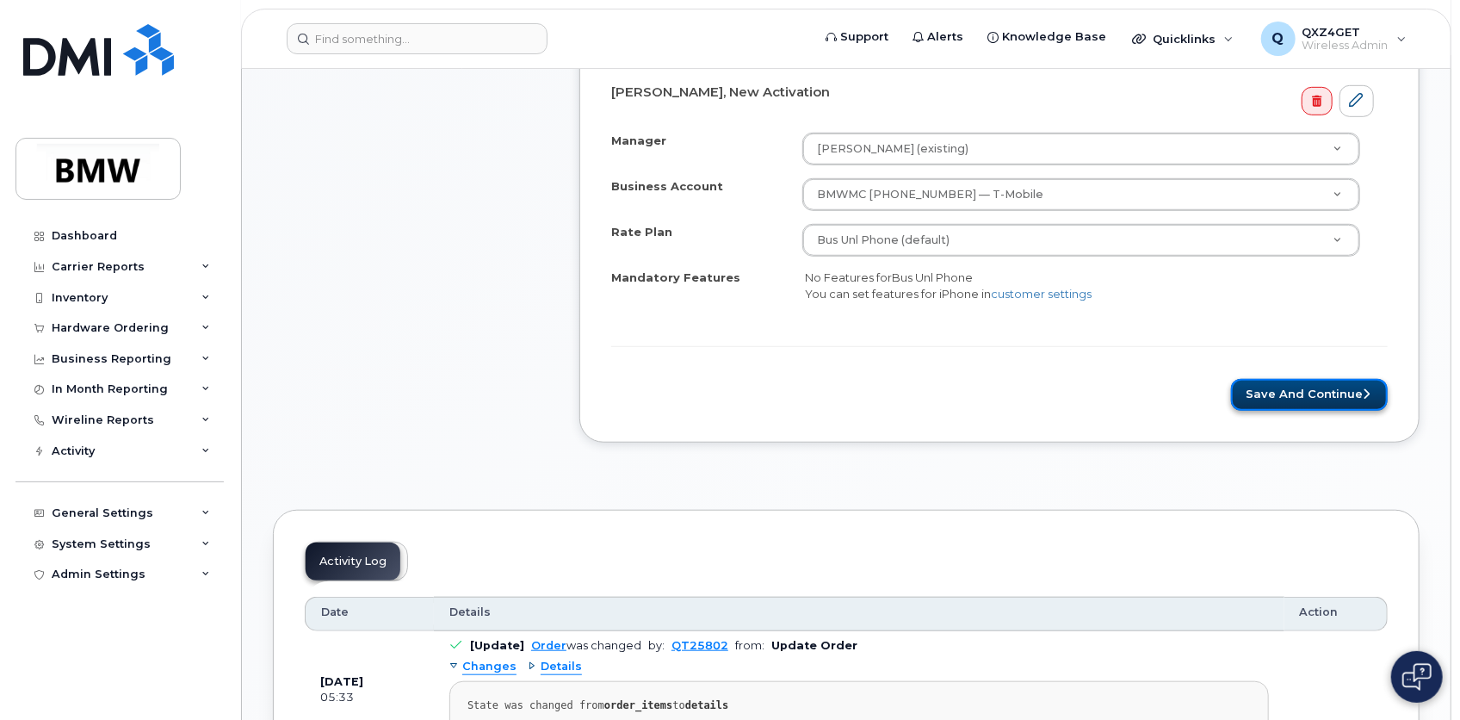
click at [1296, 393] on button "Save and Continue" at bounding box center [1309, 395] width 157 height 32
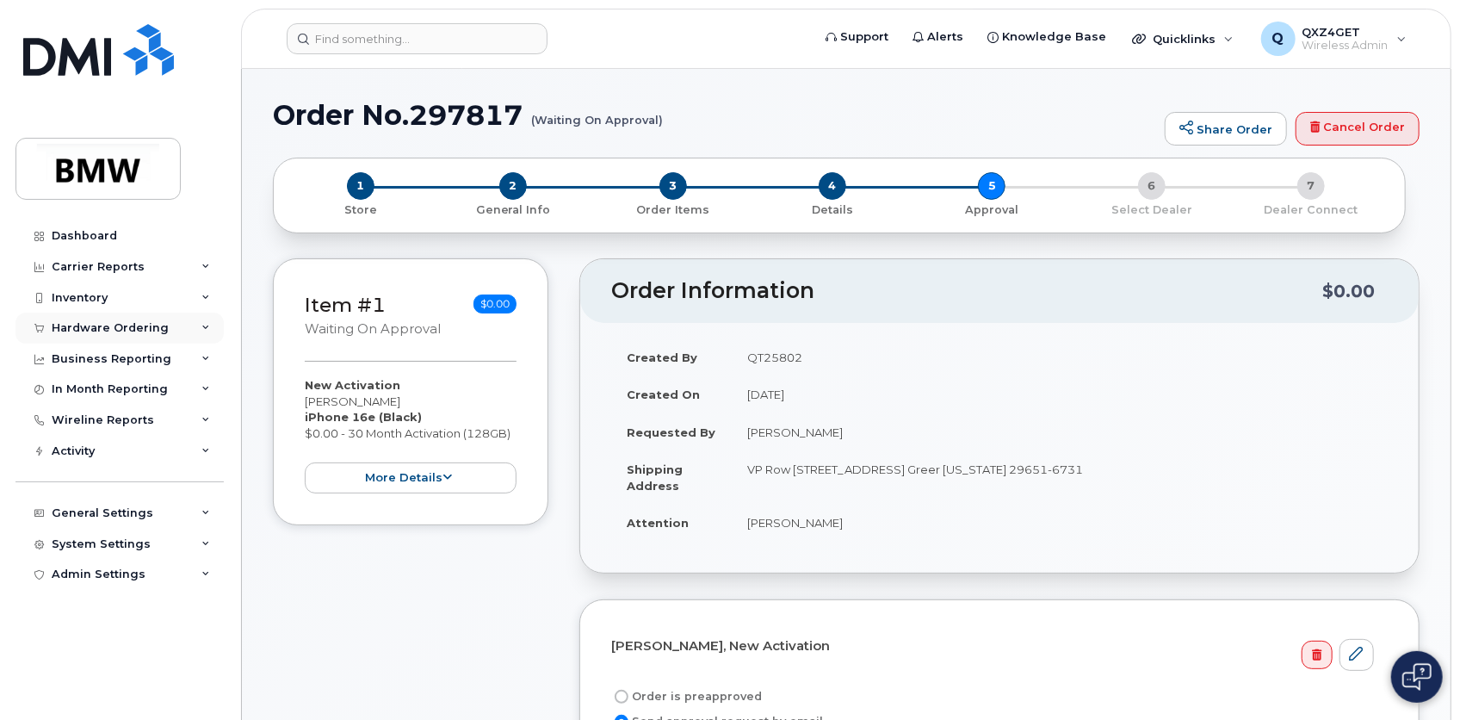
click at [119, 330] on div "Hardware Ordering" at bounding box center [110, 328] width 117 height 14
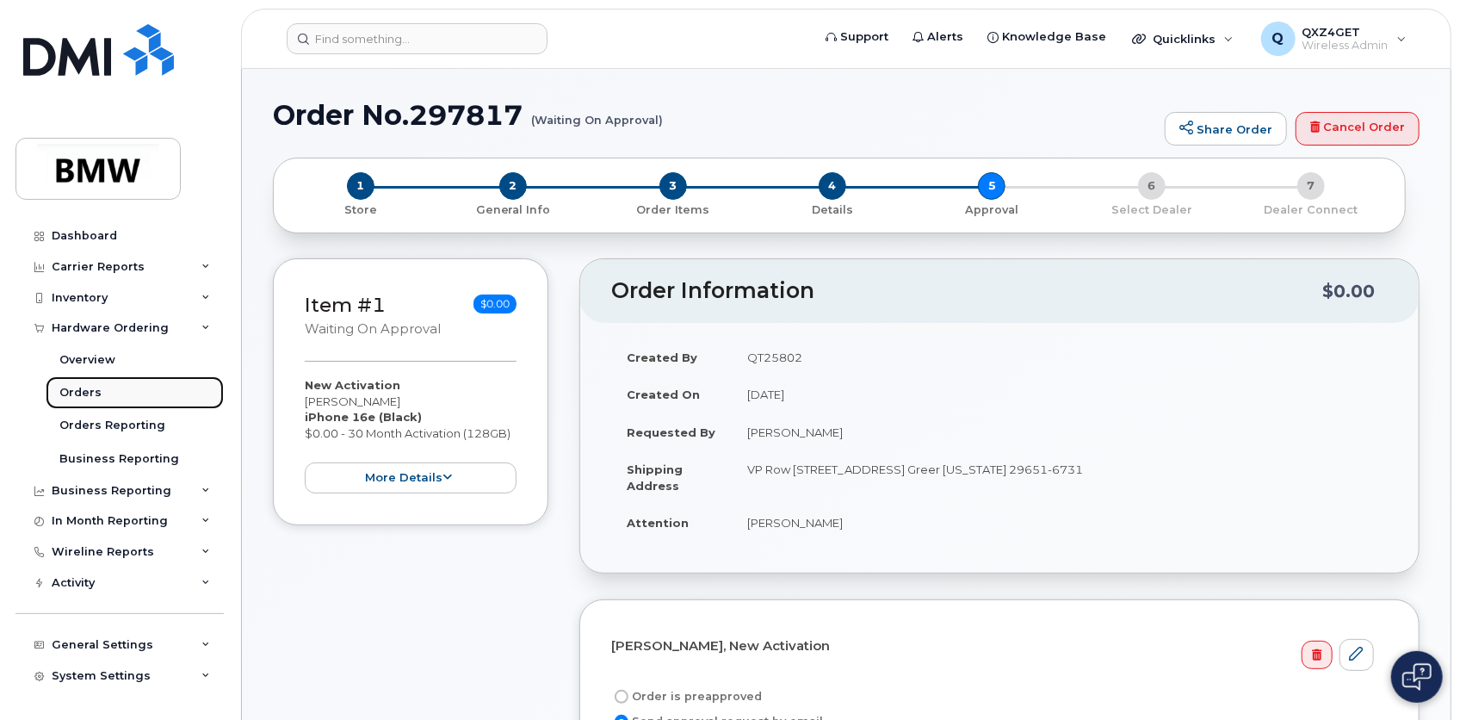
click at [95, 394] on div "Orders" at bounding box center [80, 392] width 42 height 15
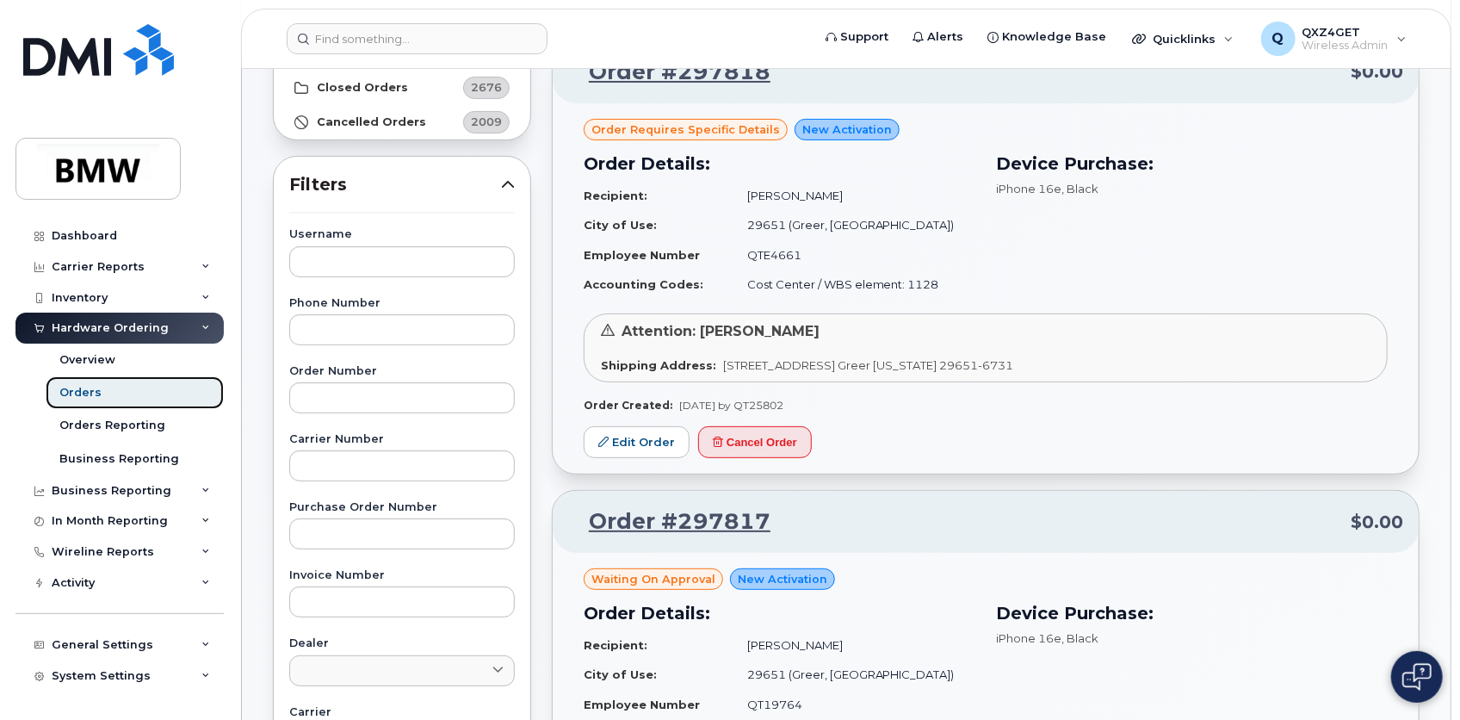
scroll to position [312, 0]
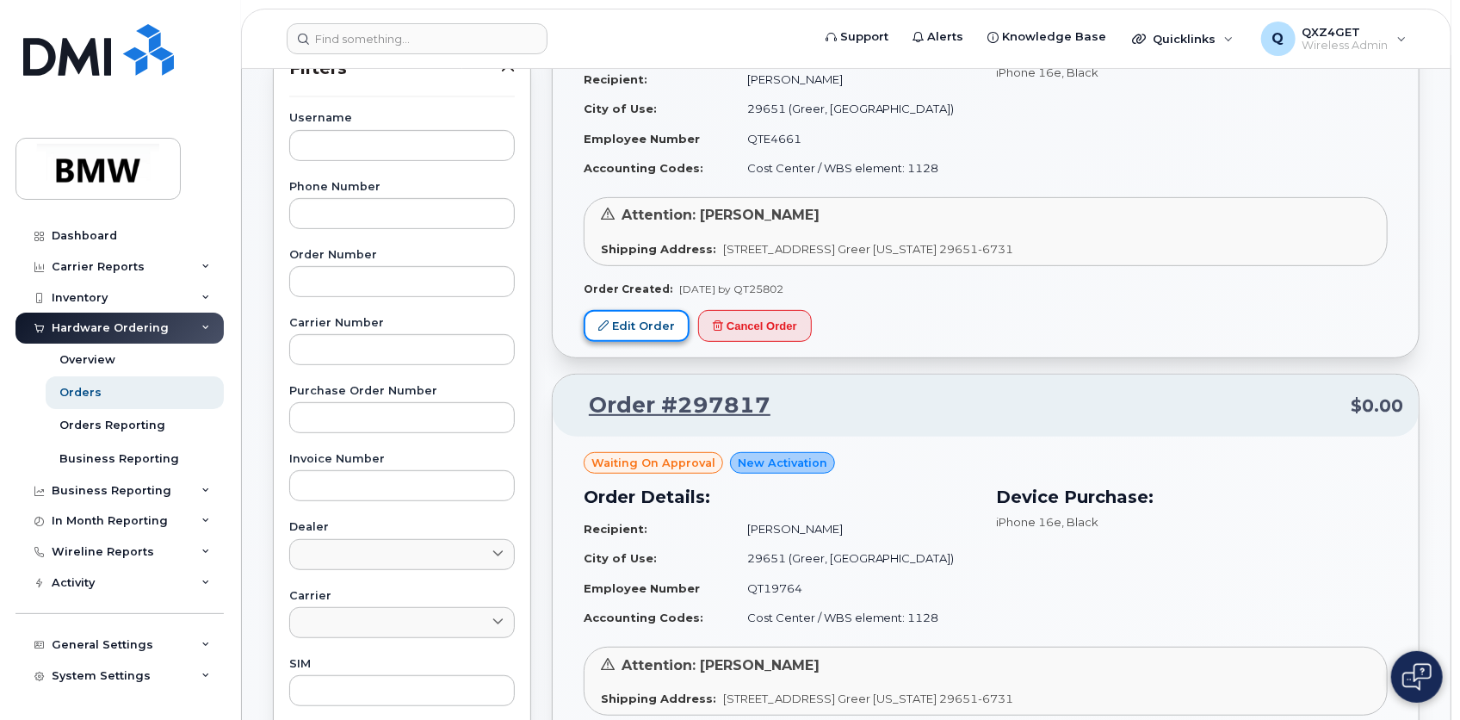
click at [627, 318] on link "Edit Order" at bounding box center [637, 326] width 106 height 32
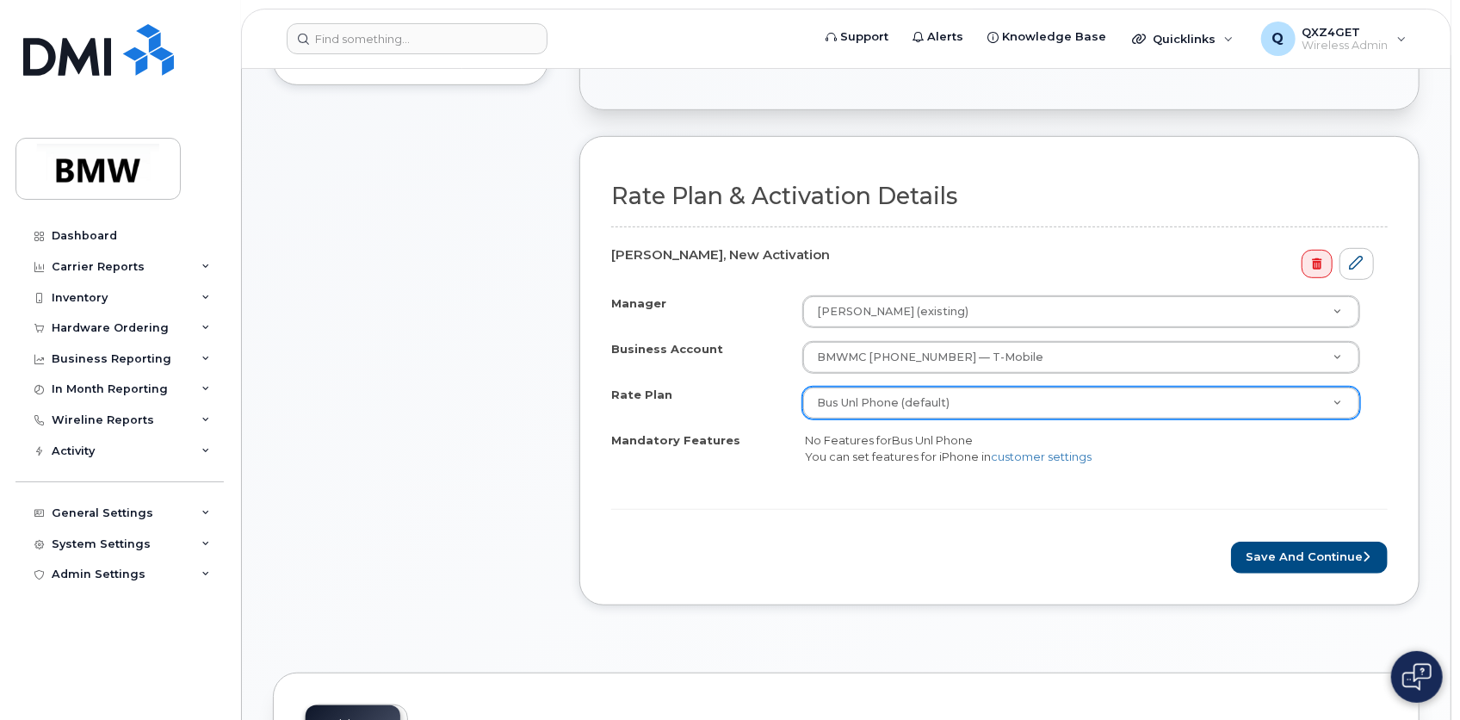
scroll to position [469, 0]
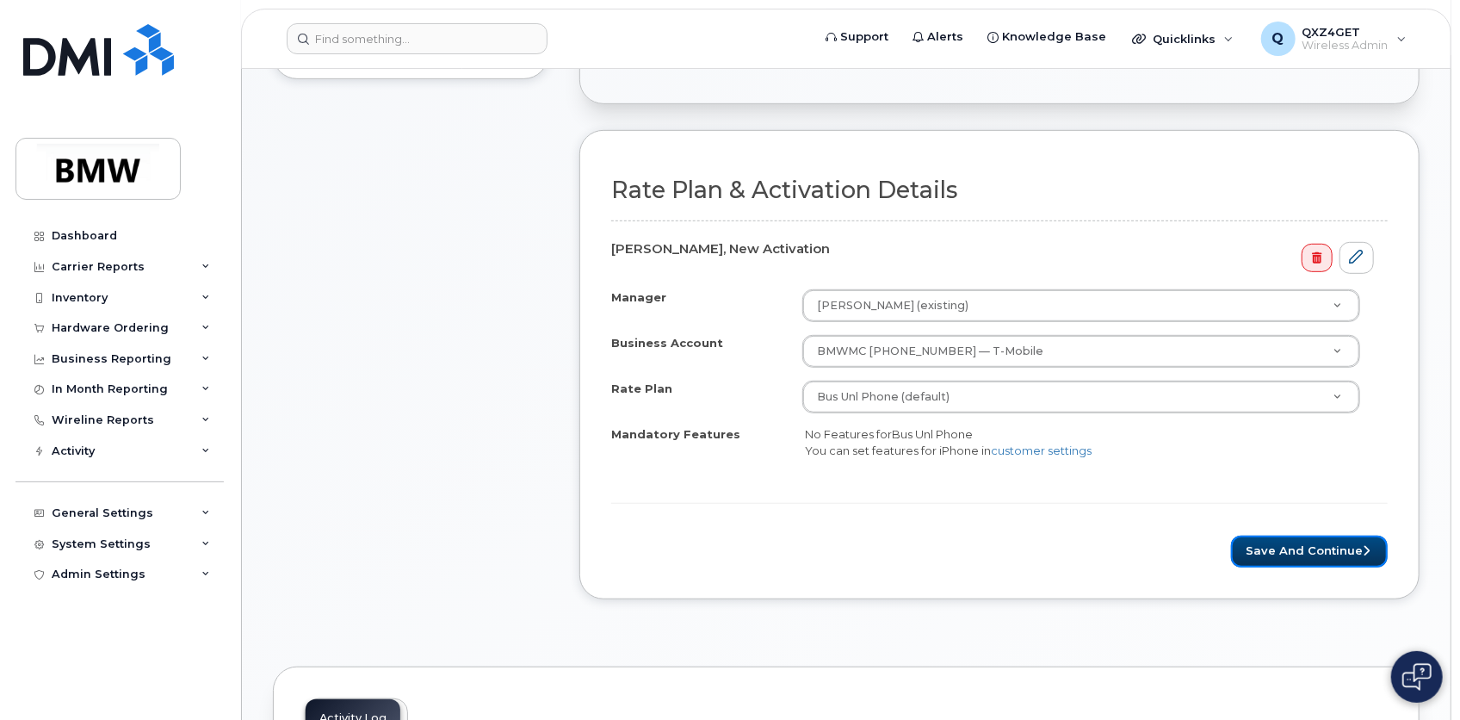
click at [1310, 541] on button "Save and Continue" at bounding box center [1309, 551] width 157 height 32
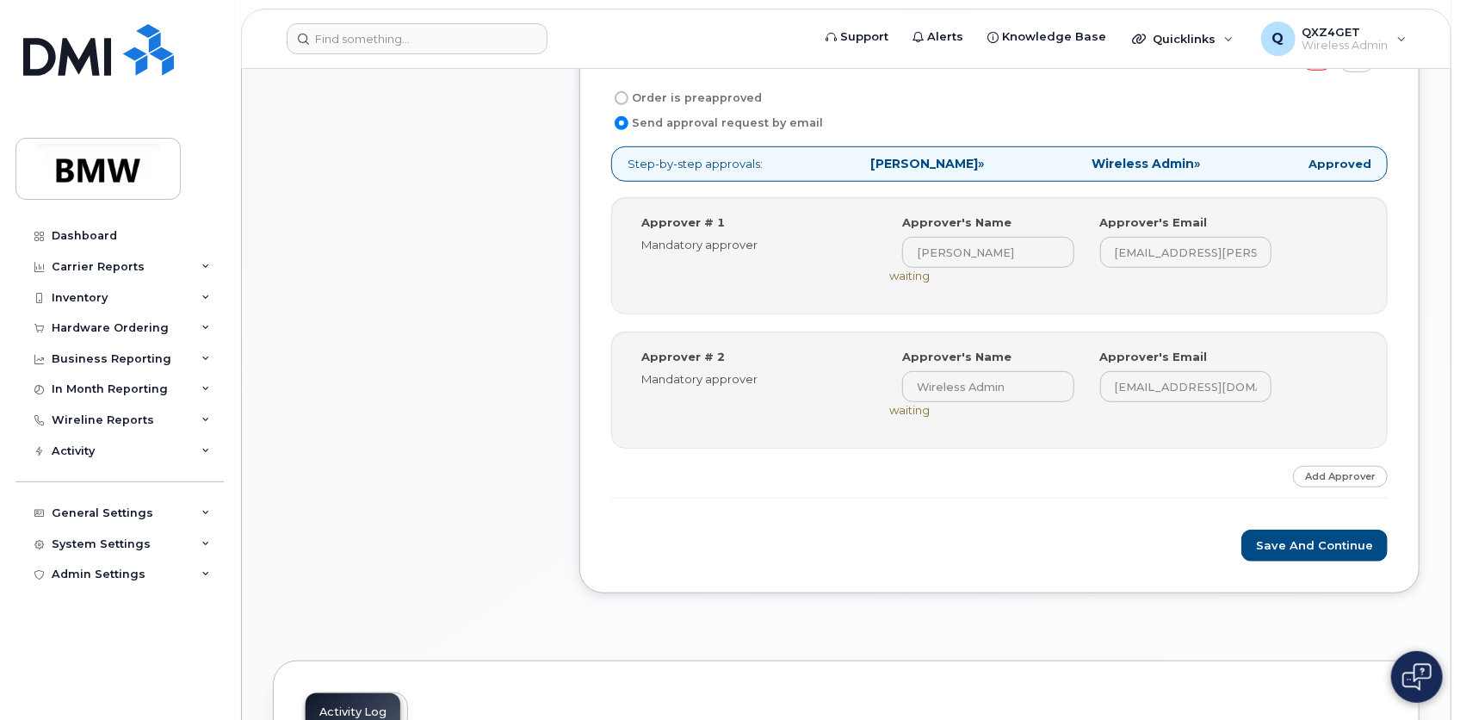
scroll to position [626, 0]
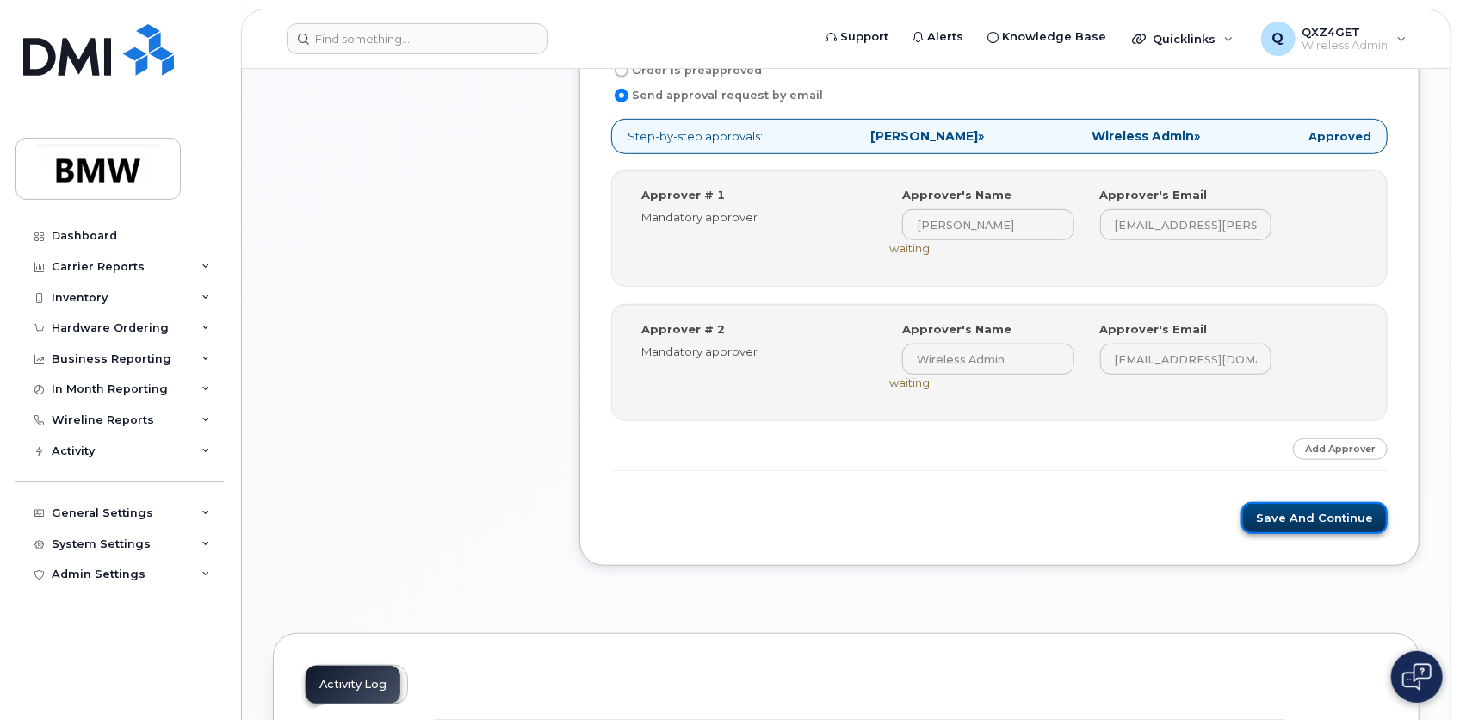
click at [1326, 512] on button "Save and Continue" at bounding box center [1314, 518] width 146 height 32
